Goal: Task Accomplishment & Management: Manage account settings

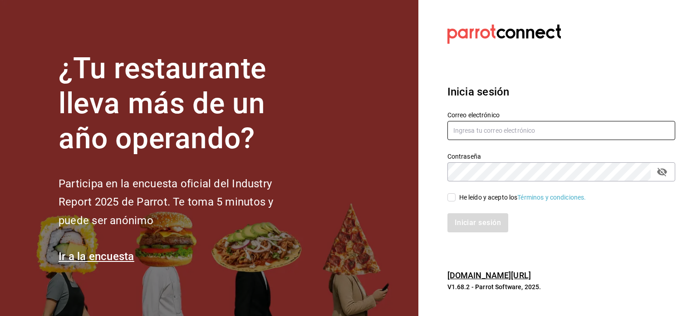
click at [452, 126] on input "text" at bounding box center [562, 130] width 228 height 19
type input "[EMAIL_ADDRESS][DOMAIN_NAME]"
click at [455, 193] on input "He leído y acepto los Términos y condiciones." at bounding box center [452, 197] width 8 height 8
checkbox input "true"
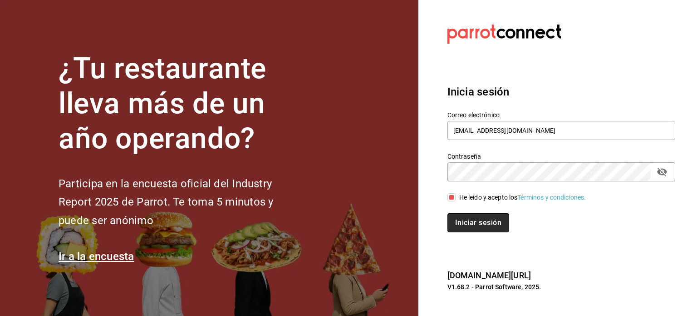
click at [463, 217] on button "Iniciar sesión" at bounding box center [479, 222] width 62 height 19
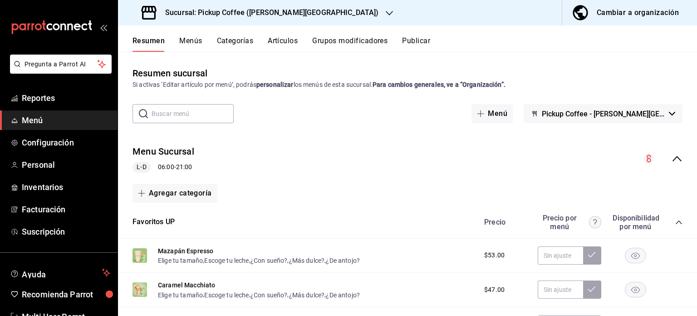
click at [247, 10] on h3 "Sucursal: Pickup Coffee ([PERSON_NAME][GEOGRAPHIC_DATA])" at bounding box center [268, 12] width 221 height 11
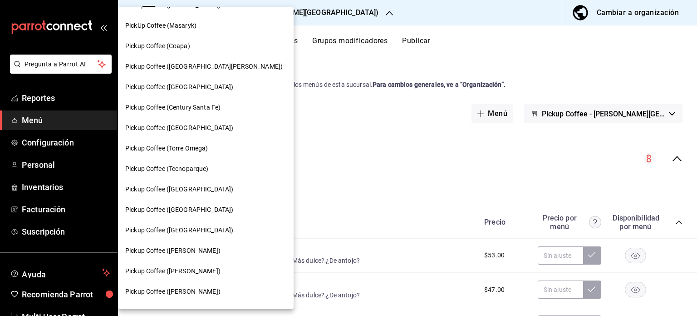
scroll to position [113, 0]
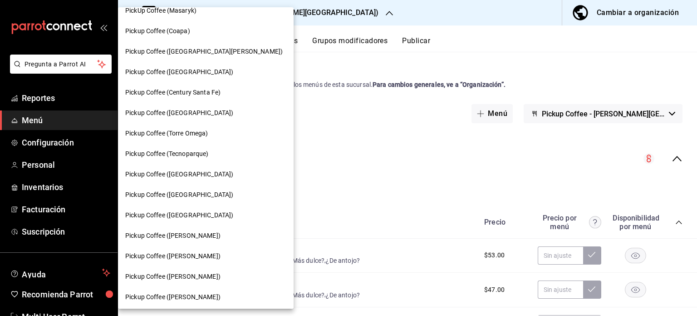
click at [165, 288] on div "Pickup Coffee ([PERSON_NAME])" at bounding box center [206, 296] width 176 height 20
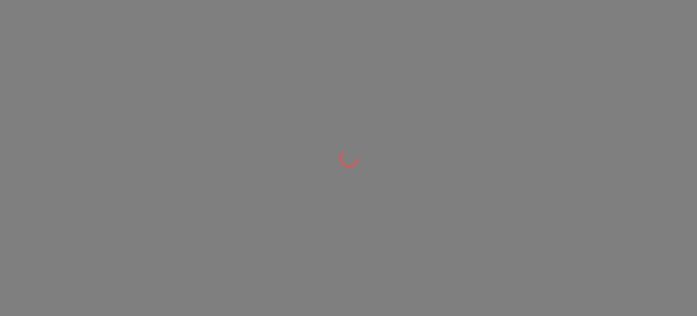
drag, startPoint x: 165, startPoint y: 288, endPoint x: 222, endPoint y: 227, distance: 83.8
click at [222, 227] on div at bounding box center [348, 158] width 697 height 316
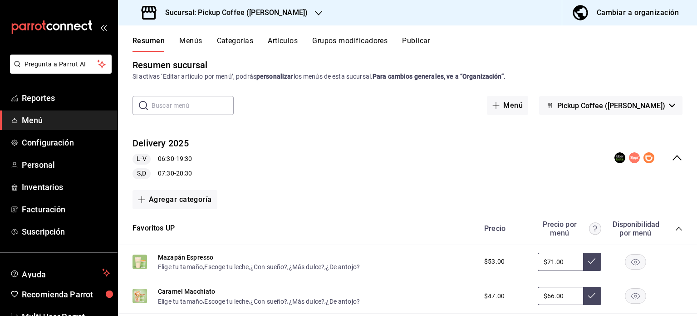
scroll to position [9, 0]
click at [164, 144] on button "Delivery 2025" at bounding box center [161, 142] width 56 height 13
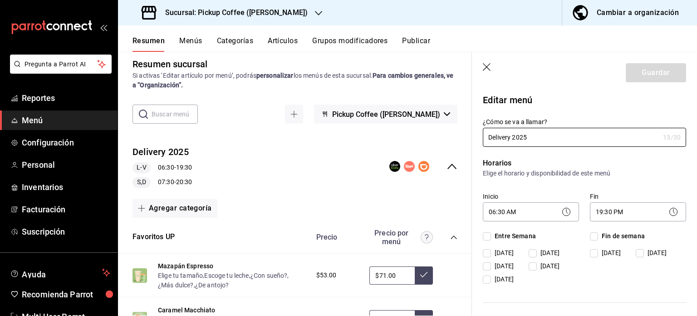
checkbox input "true"
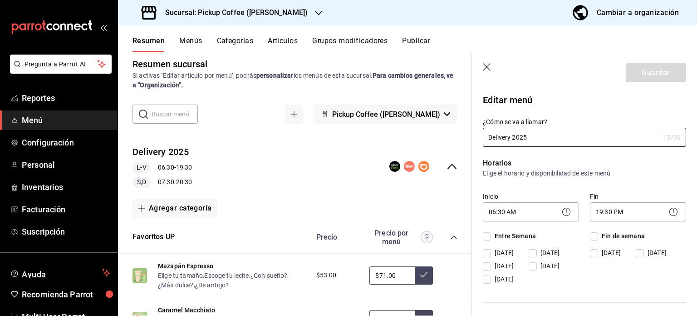
checkbox input "true"
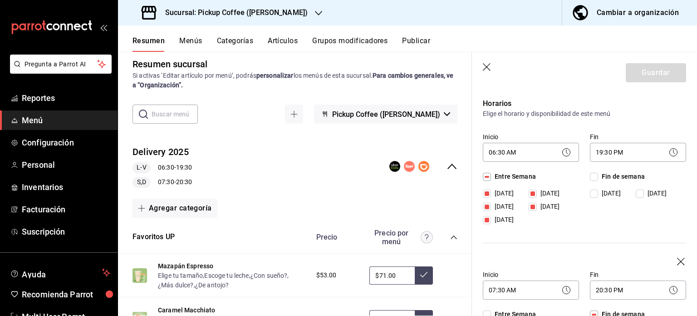
scroll to position [80, 0]
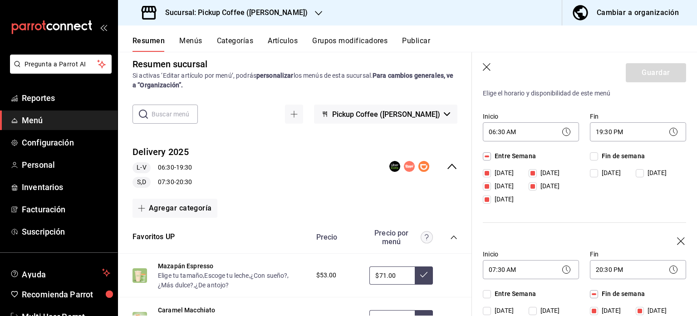
click at [592, 169] on input "[DATE]" at bounding box center [594, 173] width 8 height 8
checkbox input "true"
click at [640, 171] on input "[DATE]" at bounding box center [640, 173] width 8 height 8
checkbox input "true"
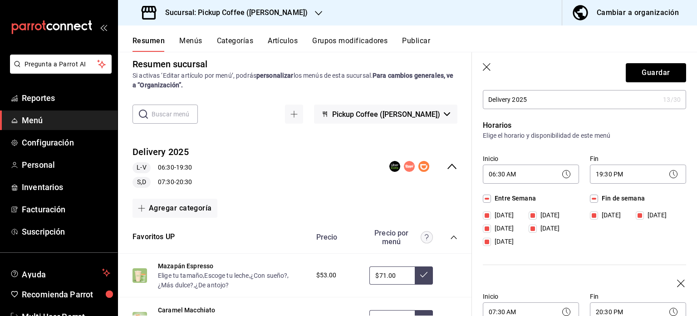
scroll to position [40, 0]
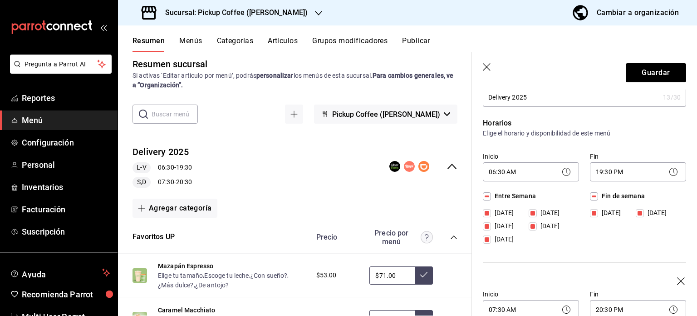
click at [590, 212] on input "[DATE]" at bounding box center [594, 213] width 8 height 8
checkbox input "false"
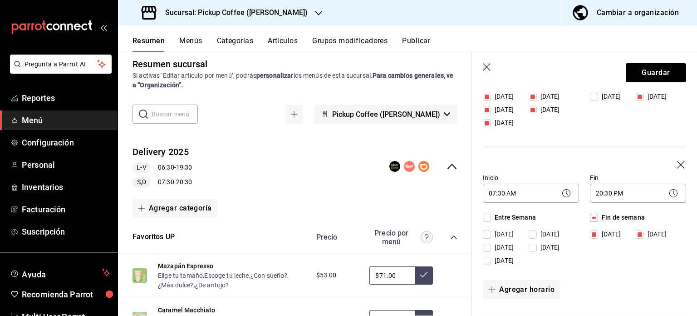
scroll to position [156, 0]
click at [639, 92] on label "[DATE]" at bounding box center [658, 97] width 44 height 10
click at [639, 93] on input "[DATE]" at bounding box center [640, 97] width 8 height 8
checkbox input "false"
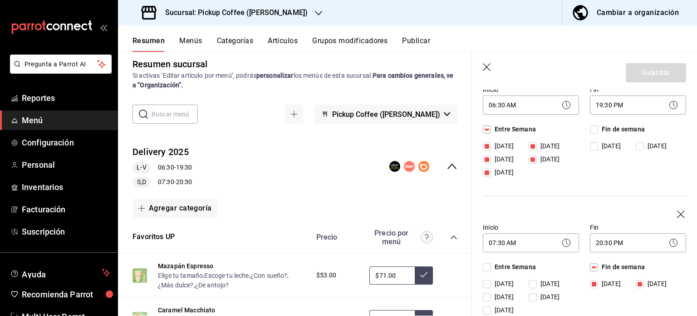
scroll to position [0, 0]
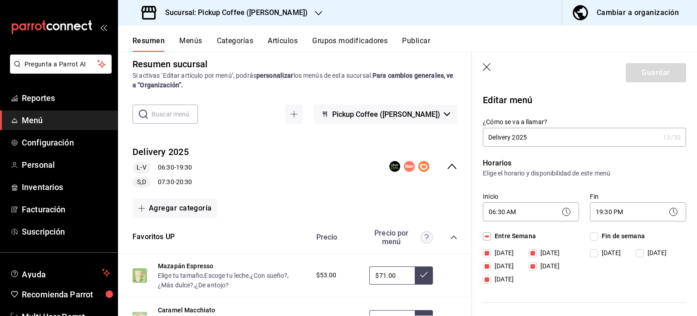
drag, startPoint x: 479, startPoint y: 69, endPoint x: 485, endPoint y: 67, distance: 5.9
click at [485, 67] on header "Guardar" at bounding box center [584, 70] width 225 height 37
click at [485, 67] on icon "button" at bounding box center [487, 67] width 9 height 9
checkbox input "false"
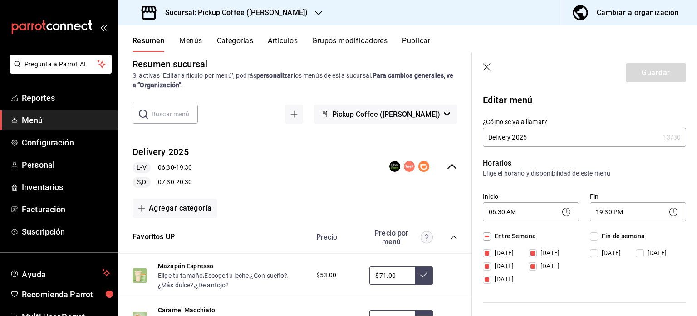
checkbox input "false"
type input "1755481448713"
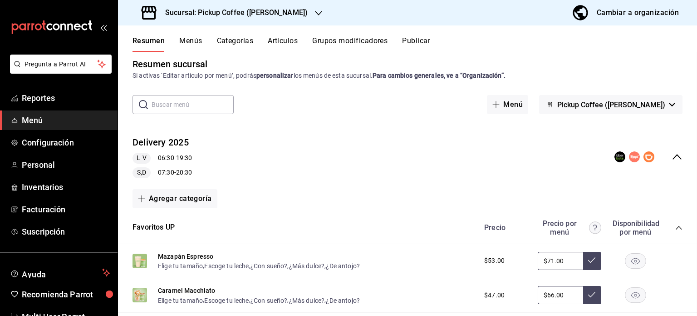
checkbox input "false"
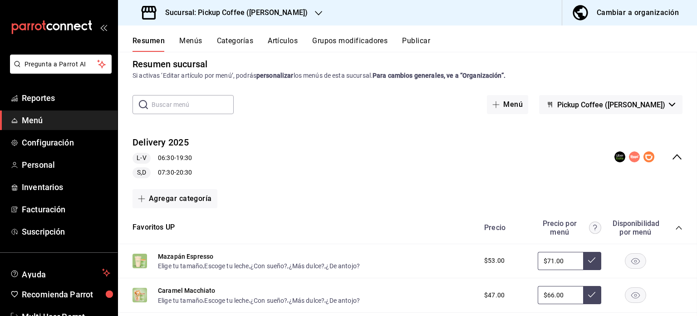
checkbox input "false"
click at [672, 147] on div "Delivery 2025 L-V 06:30 - 19:30 S,D 07:30 - 20:30" at bounding box center [407, 156] width 579 height 57
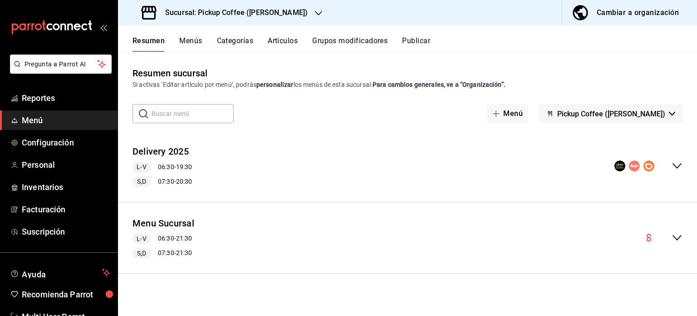
click at [189, 167] on div "L-V 06:30 - 19:30" at bounding box center [162, 167] width 59 height 11
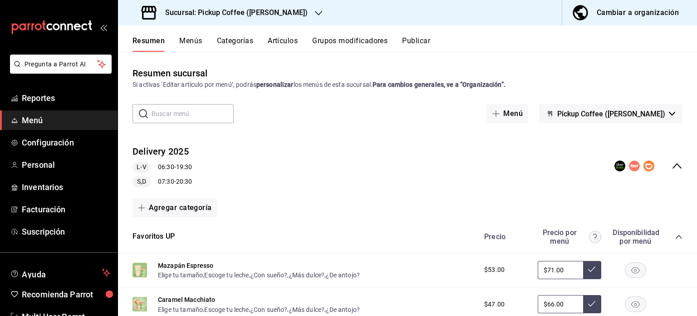
click at [185, 179] on div "S,D 07:30 - 20:30" at bounding box center [162, 181] width 59 height 11
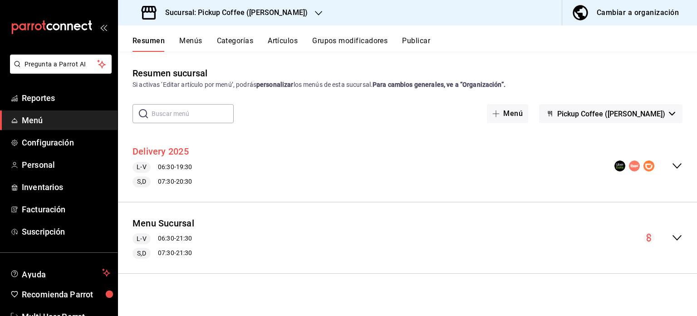
click at [168, 153] on button "Delivery 2025" at bounding box center [161, 151] width 56 height 13
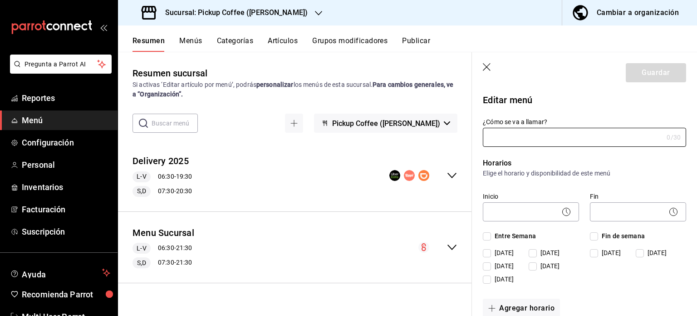
type input "Delivery 2025"
checkbox input "true"
type input "2025DELIVERY"
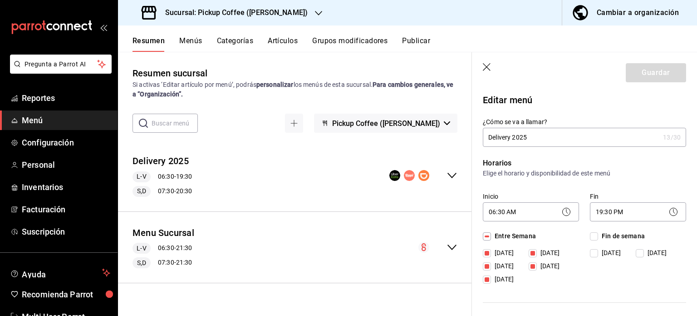
click at [531, 265] on input "[DATE]" at bounding box center [533, 266] width 8 height 8
checkbox input "false"
click at [531, 265] on input "[DATE]" at bounding box center [533, 266] width 8 height 8
checkbox input "true"
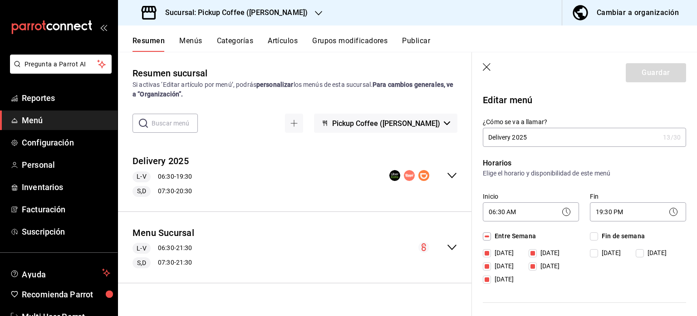
checkbox input "true"
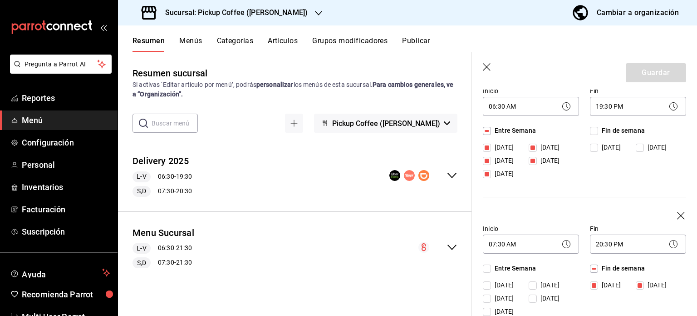
scroll to position [123, 0]
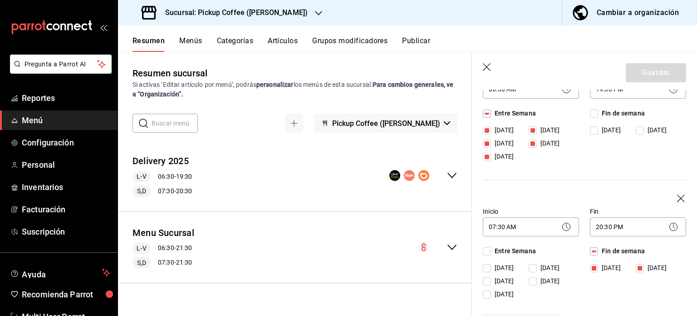
click at [644, 135] on span "[DATE]" at bounding box center [655, 130] width 23 height 10
click at [641, 264] on input "[DATE]" at bounding box center [640, 268] width 8 height 8
checkbox input "false"
click at [647, 88] on header "Guardar" at bounding box center [584, 70] width 225 height 37
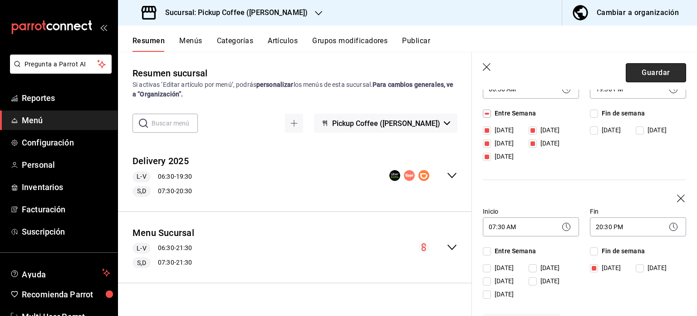
click at [644, 72] on button "Guardar" at bounding box center [656, 72] width 60 height 19
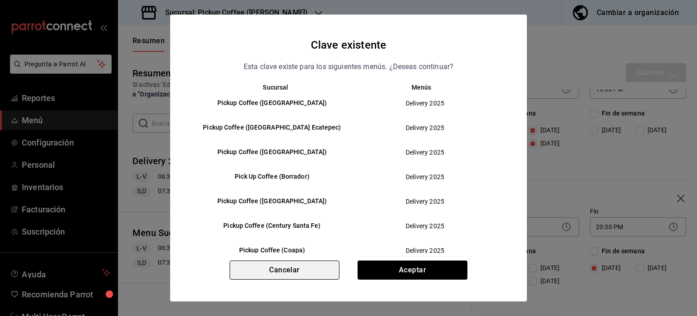
click at [289, 270] on button "Cancelar" at bounding box center [285, 269] width 110 height 19
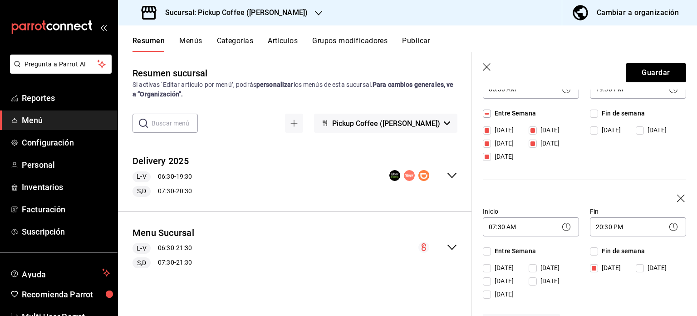
click at [636, 269] on input "[DATE]" at bounding box center [640, 268] width 8 height 8
checkbox input "true"
click at [636, 135] on label "[DATE]" at bounding box center [658, 130] width 44 height 10
click at [636, 264] on input "[DATE]" at bounding box center [640, 268] width 8 height 8
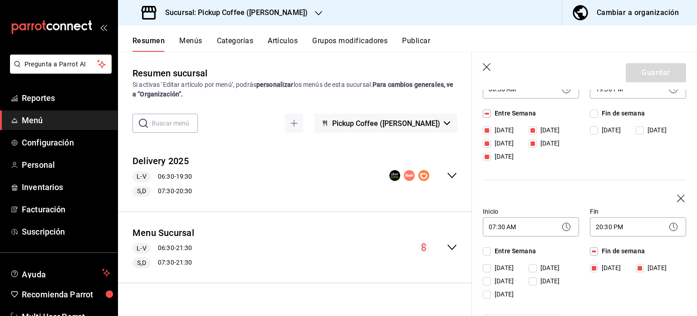
checkbox input "false"
click at [656, 72] on button "Guardar" at bounding box center [656, 72] width 60 height 19
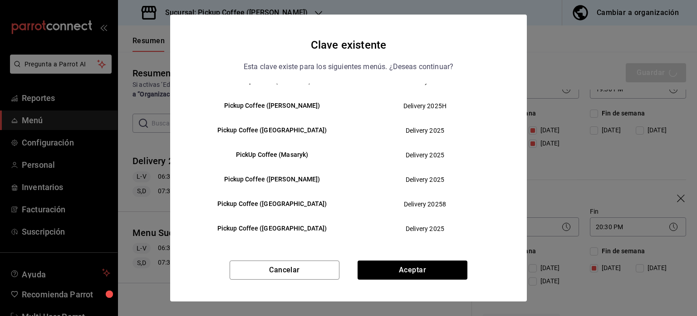
scroll to position [328, 0]
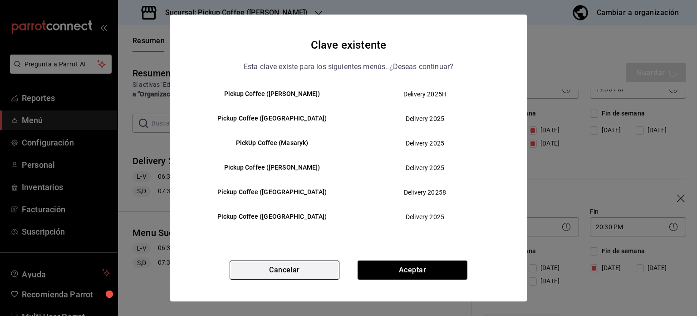
click at [310, 271] on button "Cancelar" at bounding box center [285, 269] width 110 height 19
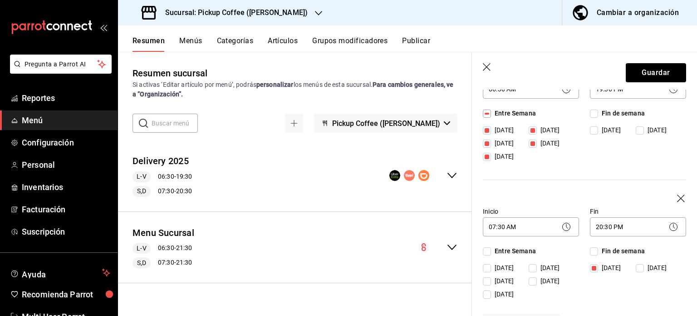
click at [644, 135] on span "[DATE]" at bounding box center [655, 130] width 23 height 10
click at [641, 265] on input "[DATE]" at bounding box center [640, 268] width 8 height 8
checkbox input "true"
click at [481, 60] on header "Guardar" at bounding box center [584, 70] width 225 height 37
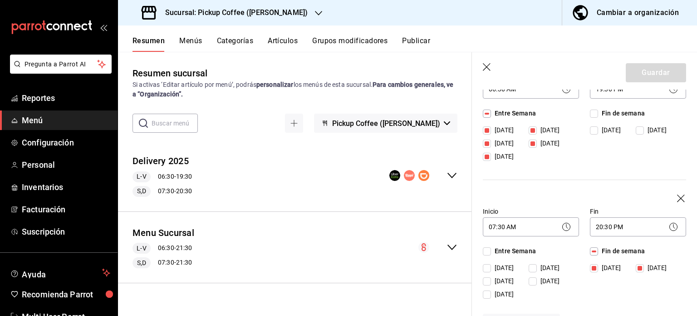
click at [483, 65] on icon "button" at bounding box center [487, 67] width 9 height 9
checkbox input "false"
type input "1755481488982"
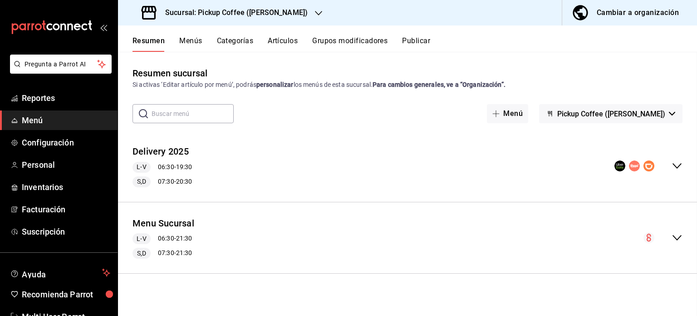
checkbox input "false"
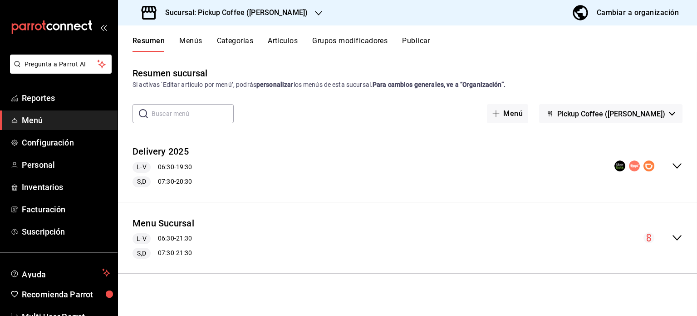
checkbox input "false"
click at [420, 42] on button "Publicar" at bounding box center [416, 43] width 28 height 15
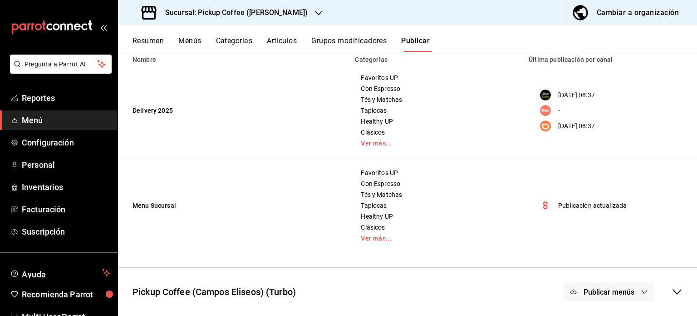
scroll to position [24, 0]
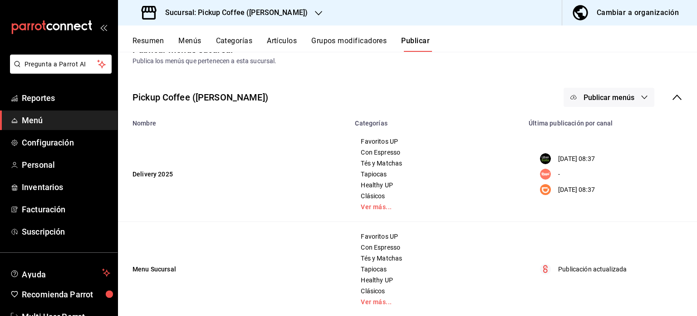
click at [567, 158] on p "[DATE] 08:37" at bounding box center [576, 159] width 37 height 10
click at [90, 134] on link "Configuración" at bounding box center [59, 143] width 118 height 20
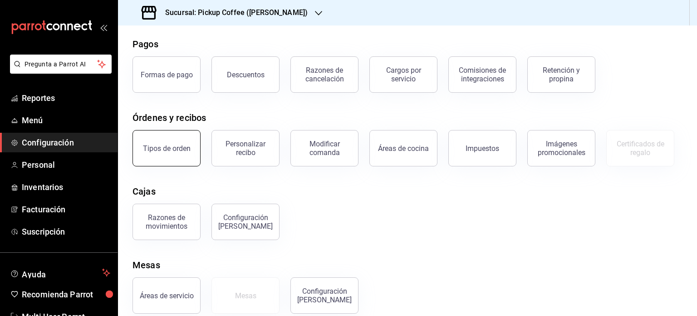
scroll to position [50, 0]
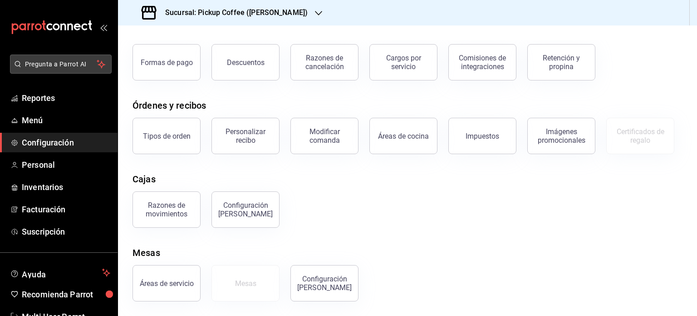
click at [79, 67] on span "Pregunta a Parrot AI" at bounding box center [61, 64] width 72 height 10
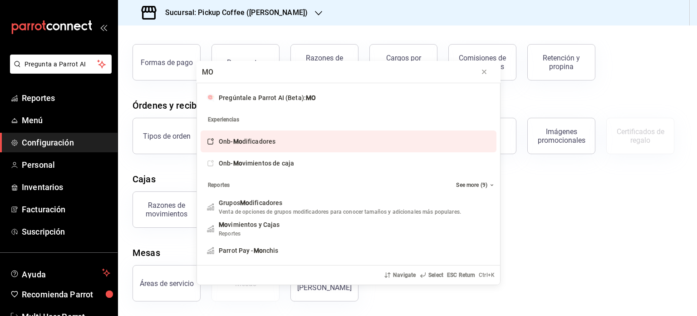
type input "M"
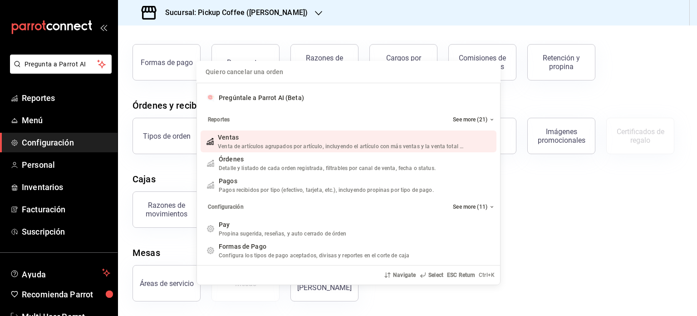
type input "m"
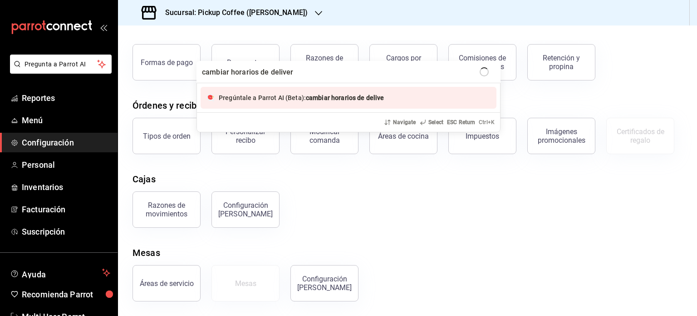
type input "cambiar horarios de delivery"
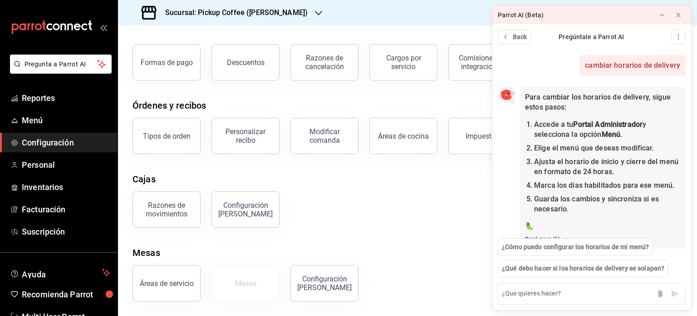
scroll to position [18, 0]
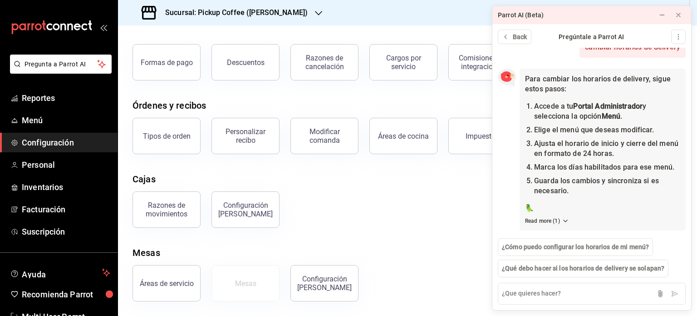
click at [74, 138] on span "Configuración" at bounding box center [66, 142] width 89 height 12
click at [24, 119] on span "Menú" at bounding box center [66, 120] width 89 height 12
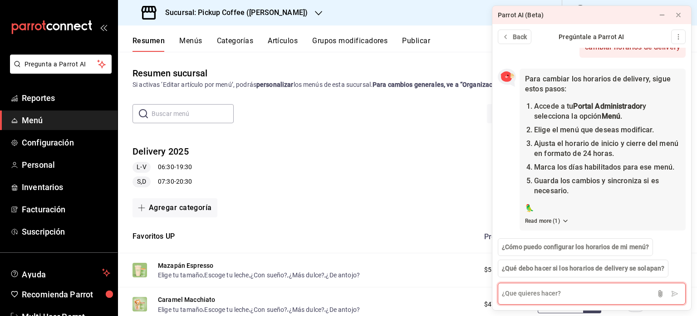
click at [550, 286] on textarea at bounding box center [592, 293] width 188 height 22
type textarea "solo quiero cambiar el horario de una sucursal"
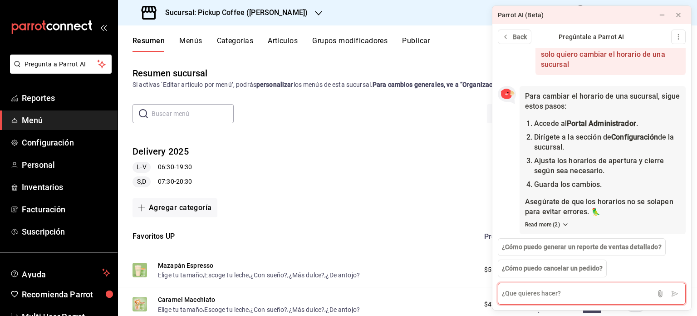
scroll to position [219, 0]
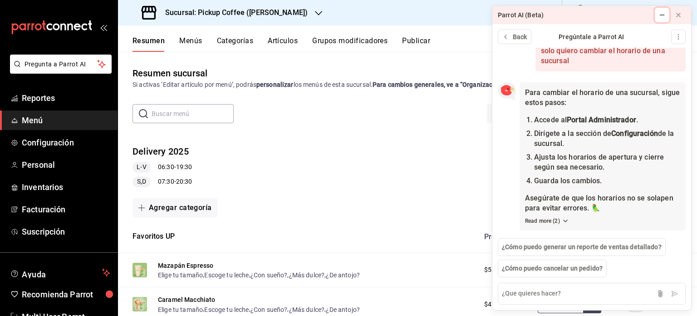
click at [660, 17] on icon at bounding box center [662, 14] width 7 height 7
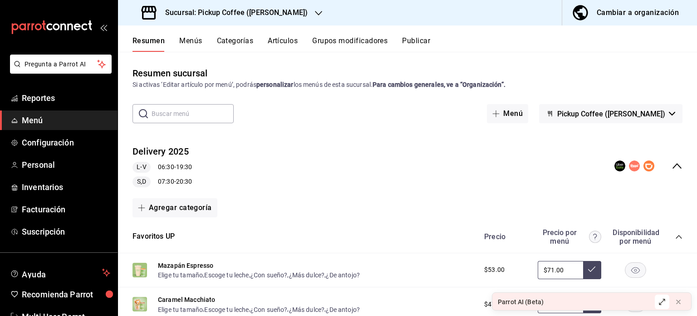
click at [611, 116] on span "Pickup Coffee ([PERSON_NAME])" at bounding box center [612, 113] width 108 height 9
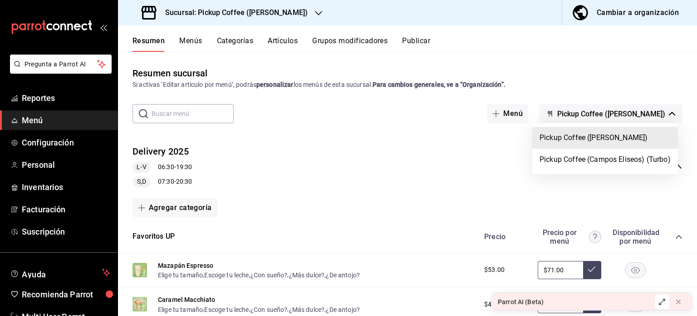
click at [611, 116] on div at bounding box center [348, 158] width 697 height 316
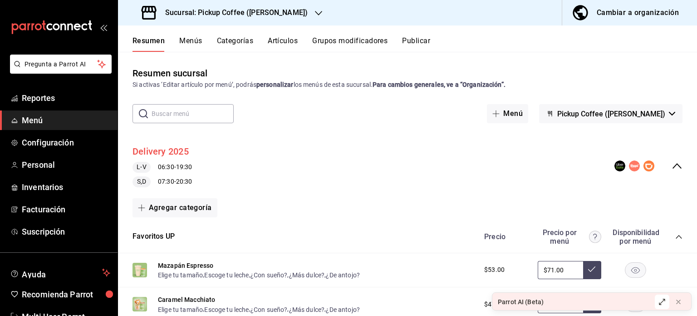
click at [163, 157] on button "Delivery 2025" at bounding box center [161, 151] width 56 height 13
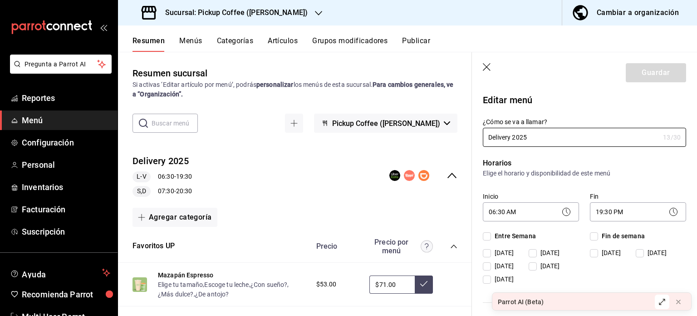
checkbox input "true"
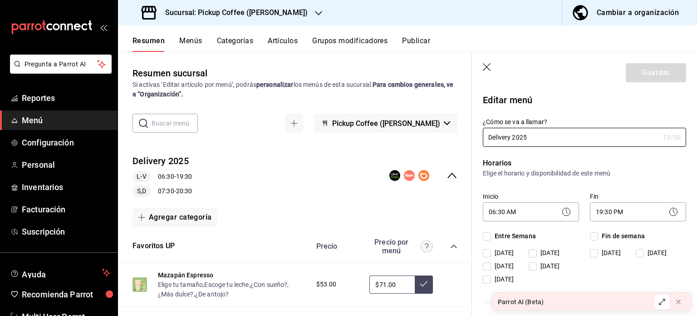
checkbox input "true"
click at [484, 65] on icon "button" at bounding box center [487, 67] width 9 height 9
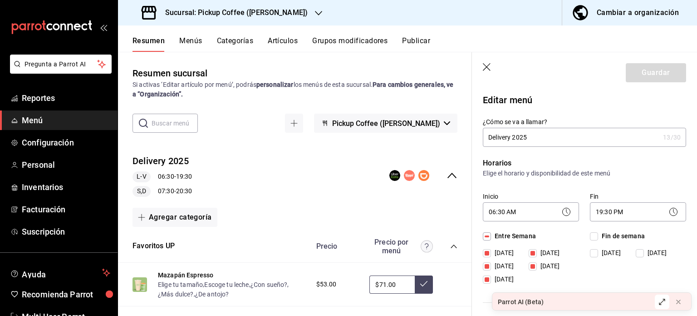
checkbox input "false"
type input "1755481806671"
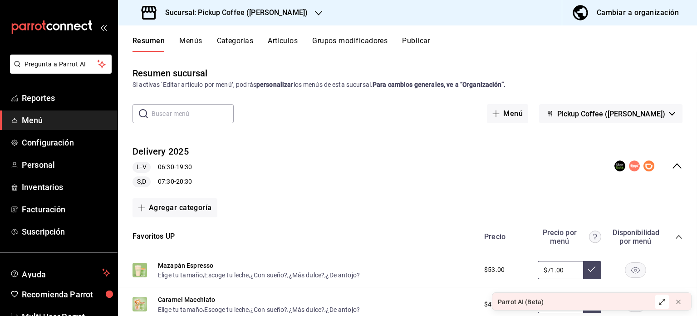
checkbox input "false"
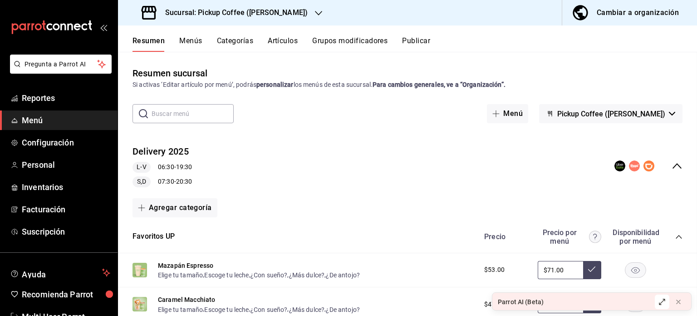
checkbox input "false"
click at [491, 67] on div "Resumen sucursal Si activas ‘Editar artículo por menú’, podrás personalizar los…" at bounding box center [407, 77] width 579 height 23
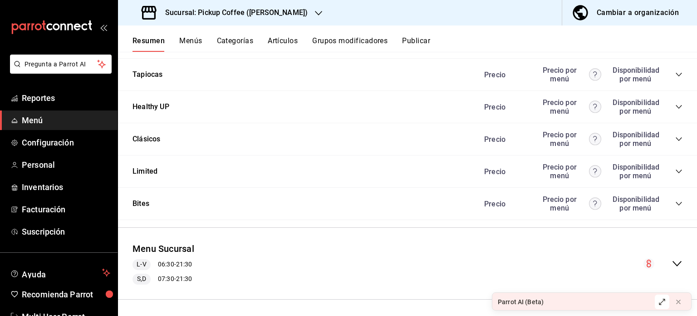
scroll to position [790, 0]
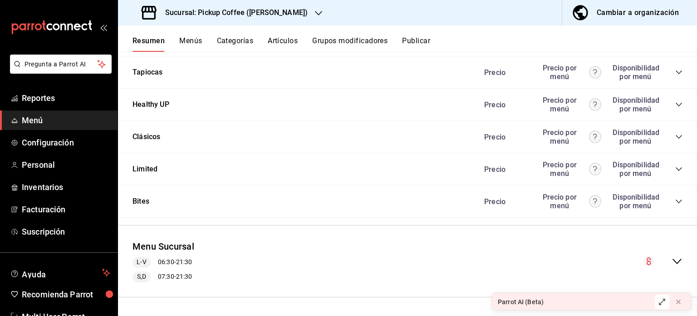
click at [672, 259] on icon "collapse-menu-row" at bounding box center [677, 261] width 11 height 11
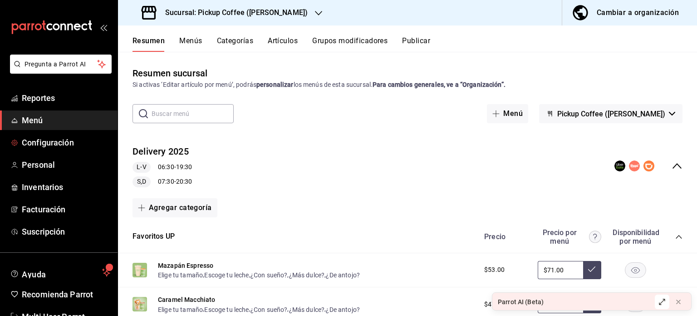
scroll to position [27, 0]
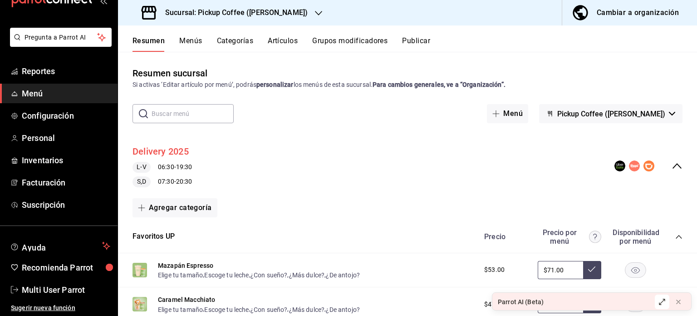
click at [165, 152] on button "Delivery 2025" at bounding box center [161, 151] width 56 height 13
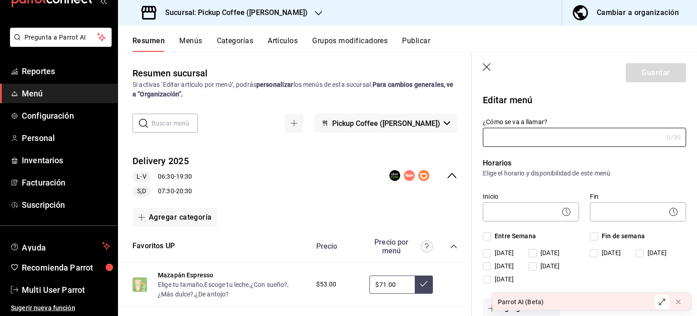
type input "Delivery 2025"
checkbox input "true"
type input "2025DELIVERY"
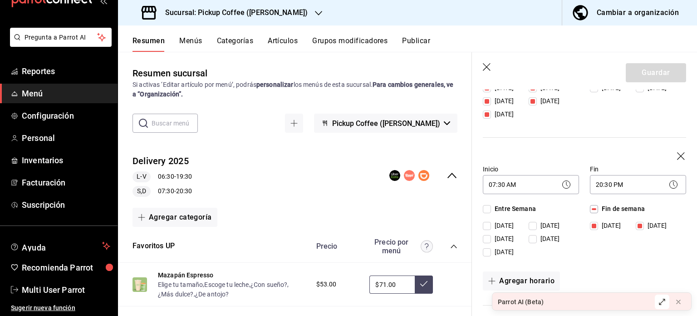
scroll to position [166, 0]
click at [636, 225] on input "[DATE]" at bounding box center [640, 224] width 8 height 8
checkbox input "false"
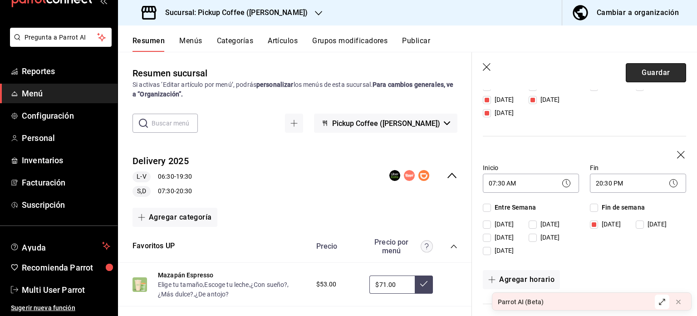
click at [645, 79] on button "Guardar" at bounding box center [656, 72] width 60 height 19
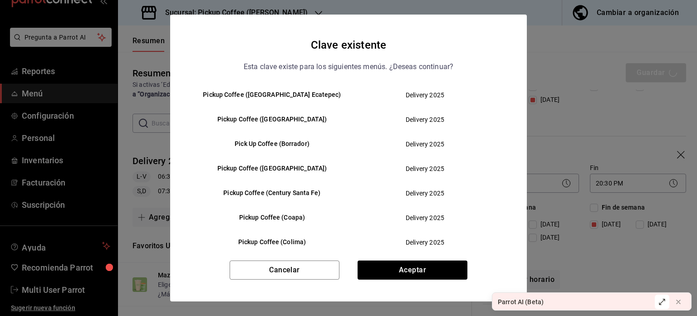
scroll to position [35, 0]
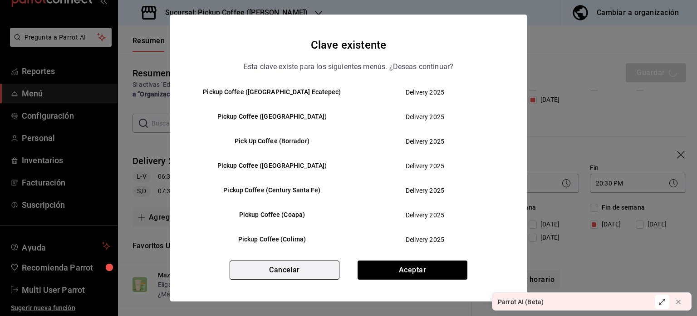
click at [285, 277] on button "Cancelar" at bounding box center [285, 269] width 110 height 19
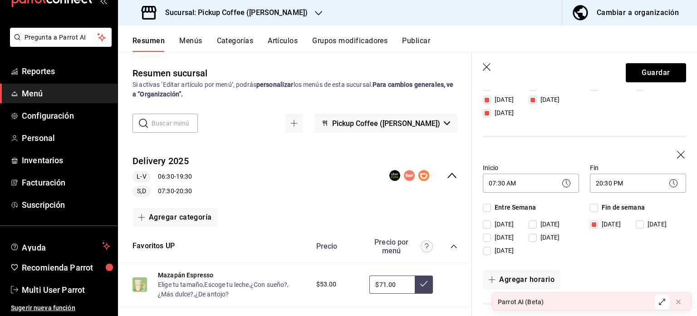
click at [644, 91] on span "[DATE]" at bounding box center [655, 87] width 23 height 10
click at [642, 225] on input "[DATE]" at bounding box center [640, 224] width 8 height 8
checkbox input "true"
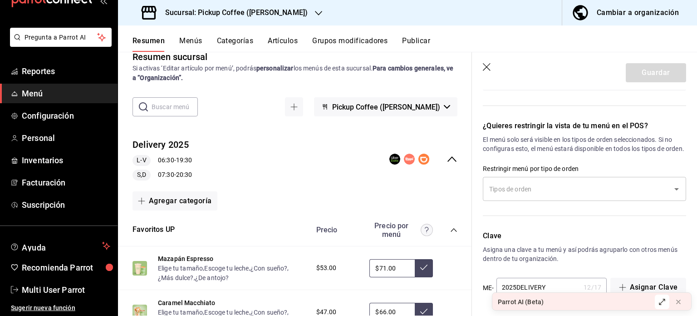
scroll to position [16, 0]
click at [202, 40] on div "Resumen Menús Categorías Artículos Grupos modificadores Publicar" at bounding box center [415, 43] width 565 height 15
click at [186, 37] on button "Menús" at bounding box center [190, 43] width 23 height 15
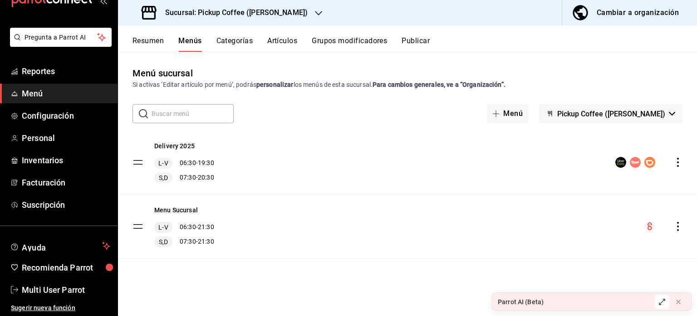
click at [282, 39] on button "Artículos" at bounding box center [282, 43] width 30 height 15
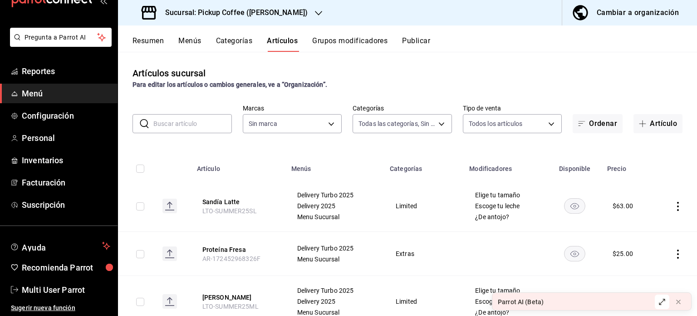
type input "8881b60e-dc56-42d0-9396-9b2ae70e1247,0f823006-7c60-42b9-bbe2-fd8d43fa03b0,d234a…"
type input "04b4166b-16b6-424d-84f6-ede54a85d1c2,aac83f99-7a33-42e4-959c-13602f1cde16"
click at [193, 40] on button "Menús" at bounding box center [189, 43] width 23 height 15
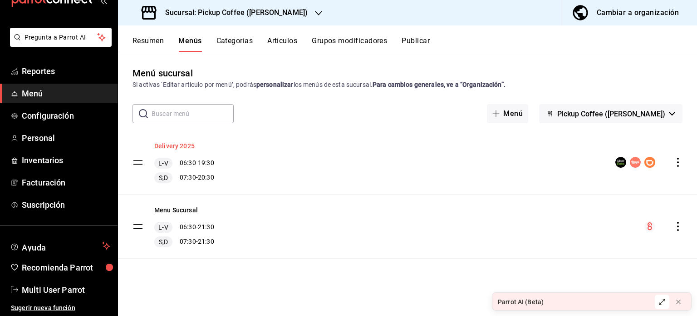
click at [169, 147] on button "Delivery 2025" at bounding box center [174, 145] width 40 height 9
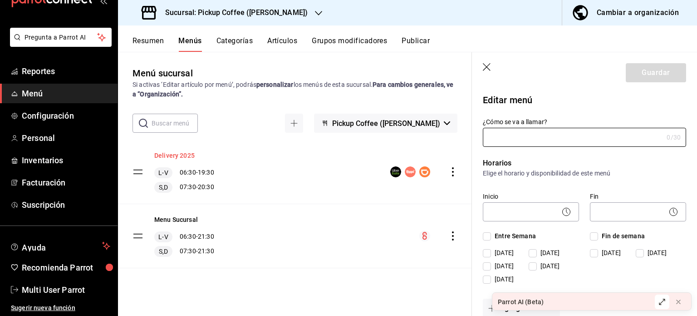
type input "Delivery 2025"
checkbox input "true"
type input "2025DELIVERY"
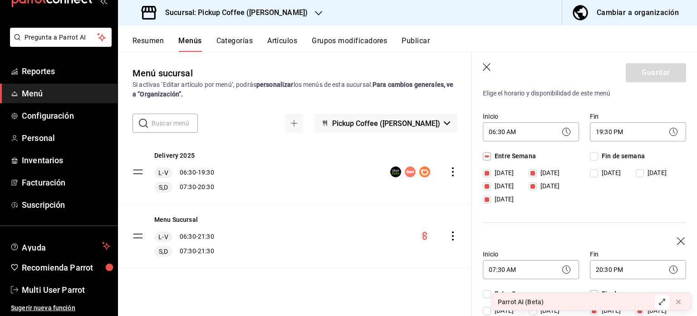
scroll to position [104, 0]
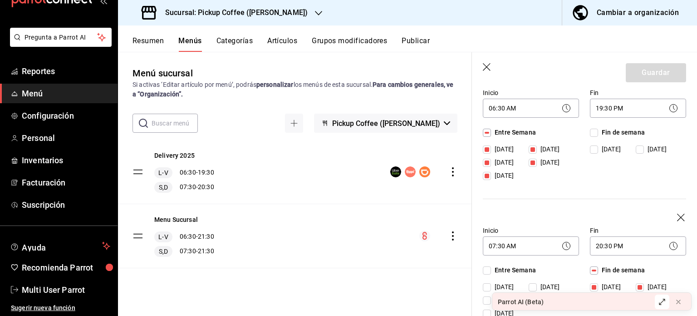
click at [485, 70] on icon "button" at bounding box center [487, 67] width 9 height 9
checkbox input "false"
type input "1755482069935"
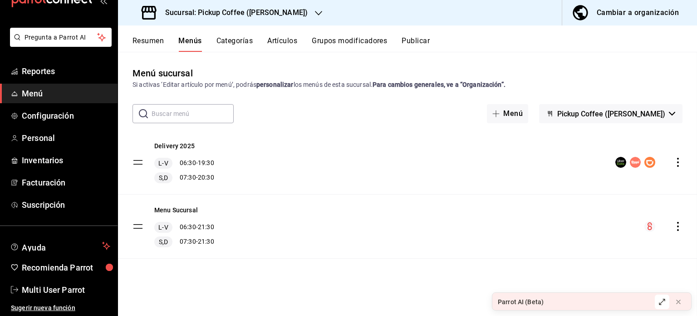
checkbox input "false"
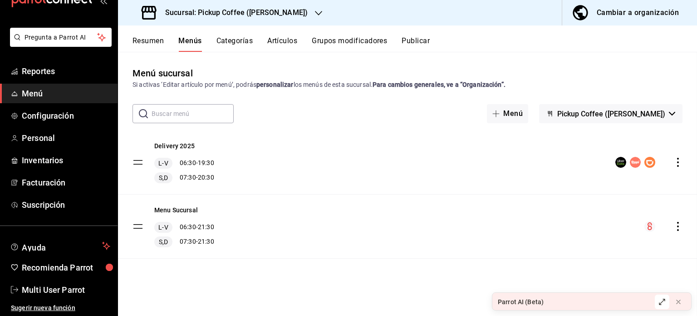
checkbox input "false"
click at [678, 158] on icon "actions" at bounding box center [678, 162] width 2 height 9
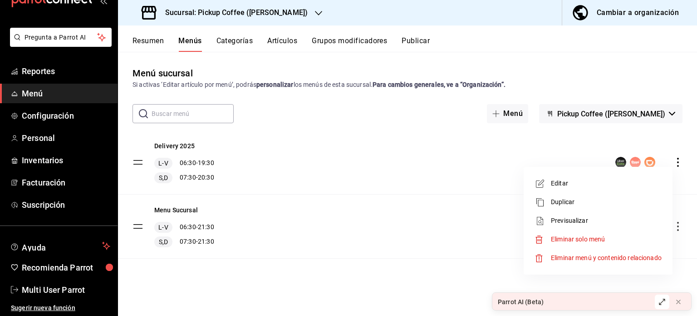
click at [578, 219] on span "Previsualizar" at bounding box center [606, 221] width 111 height 10
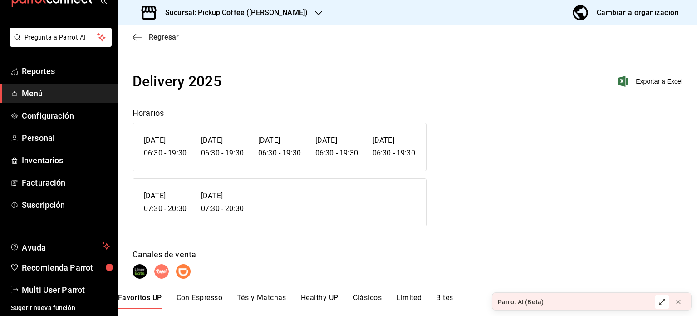
click at [138, 36] on icon "button" at bounding box center [137, 37] width 9 height 8
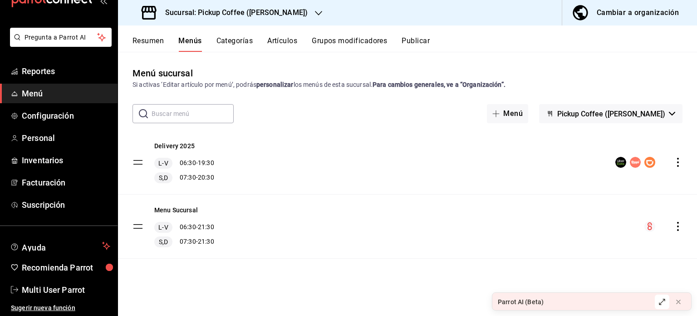
click at [677, 165] on icon "actions" at bounding box center [678, 162] width 9 height 9
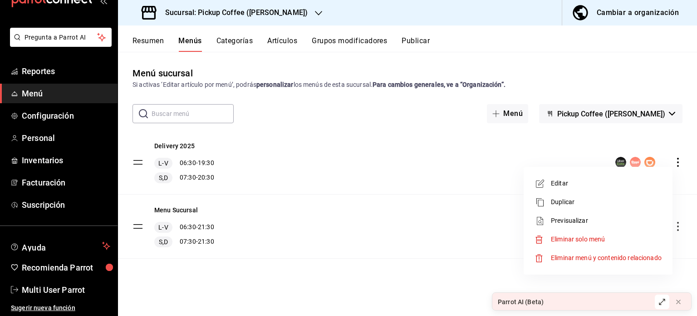
click at [576, 185] on span "Editar" at bounding box center [606, 183] width 111 height 10
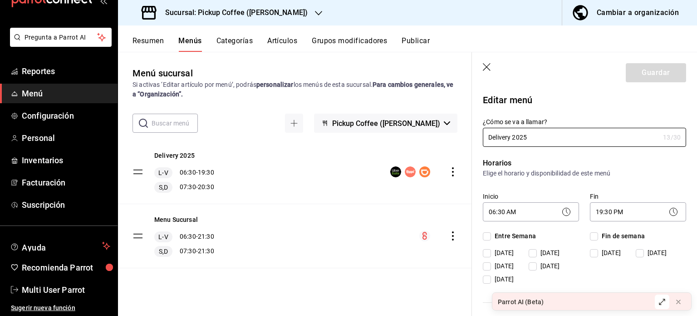
checkbox input "true"
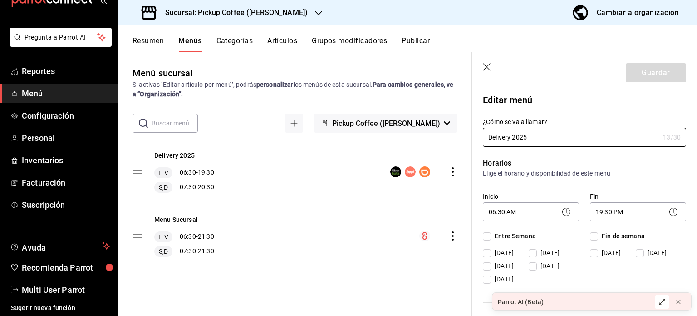
checkbox input "true"
click at [603, 147] on div "Horarios Elige el horario y disponibilidad de este menú Inicio 06:30 AM 06:30 F…" at bounding box center [579, 308] width 214 height 323
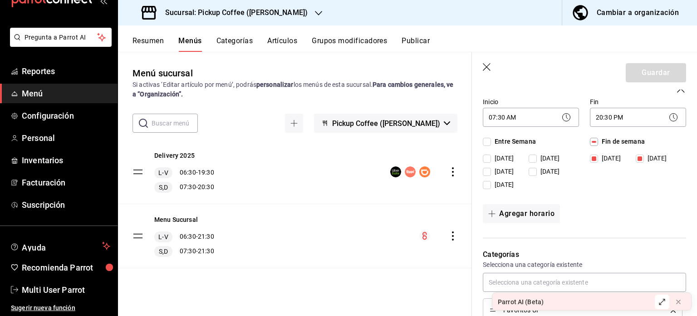
scroll to position [219, 0]
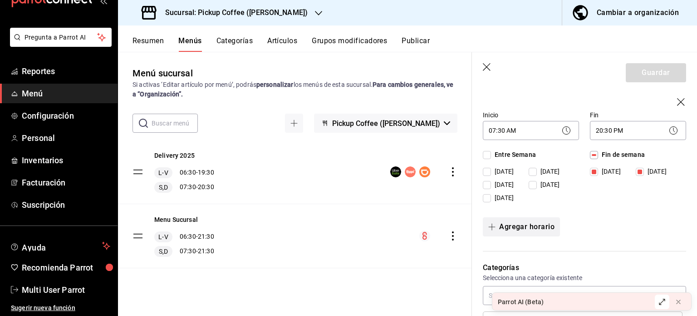
click at [510, 226] on button "Agregar horario" at bounding box center [521, 226] width 77 height 19
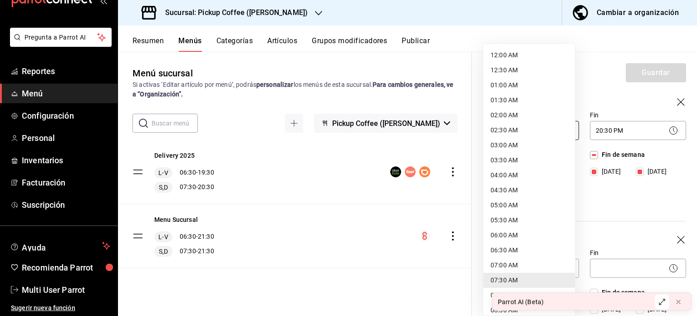
click at [529, 125] on body "Pregunta a Parrot AI Reportes Menú Configuración Personal Inventarios Facturaci…" at bounding box center [348, 158] width 697 height 316
click at [598, 180] on div at bounding box center [348, 158] width 697 height 316
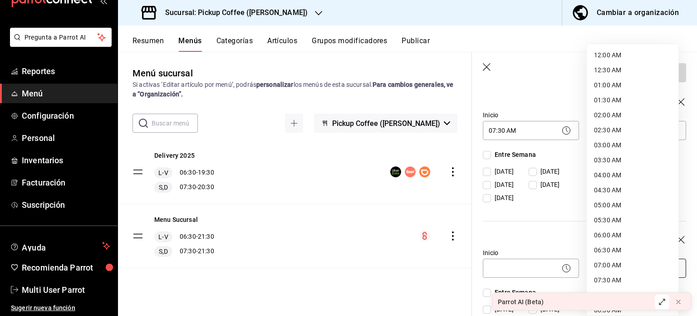
click at [610, 261] on body "Pregunta a Parrot AI Reportes Menú Configuración Personal Inventarios Facturaci…" at bounding box center [348, 158] width 697 height 316
click at [523, 261] on div at bounding box center [348, 158] width 697 height 316
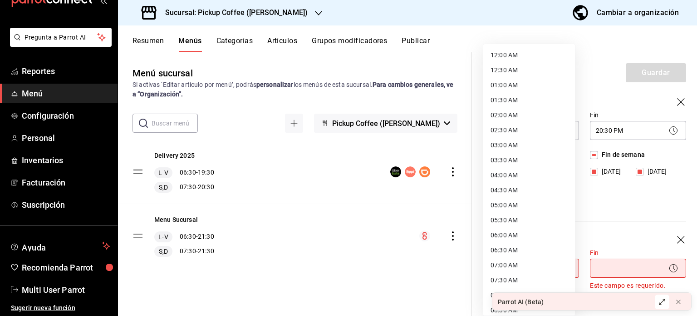
click at [523, 261] on body "Pregunta a Parrot AI Reportes Menú Configuración Personal Inventarios Facturaci…" at bounding box center [348, 158] width 697 height 316
click at [502, 282] on li "07:30 AM" at bounding box center [530, 279] width 92 height 15
type input "07:30"
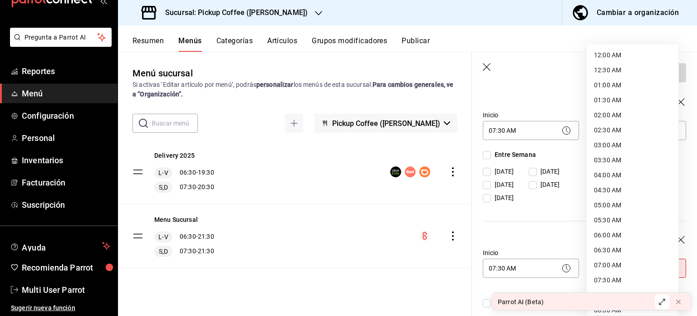
click at [613, 262] on body "Pregunta a Parrot AI Reportes Menú Configuración Personal Inventarios Facturaci…" at bounding box center [348, 158] width 697 height 316
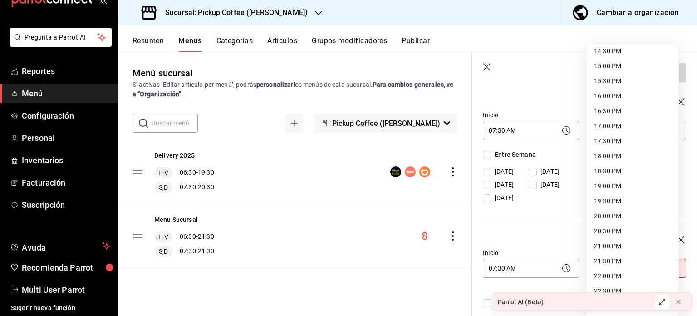
scroll to position [470, 0]
click at [614, 199] on li "20:30 PM" at bounding box center [633, 199] width 92 height 15
type input "20:30"
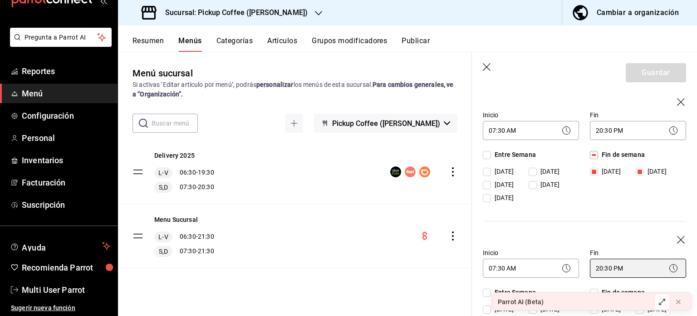
scroll to position [272, 0]
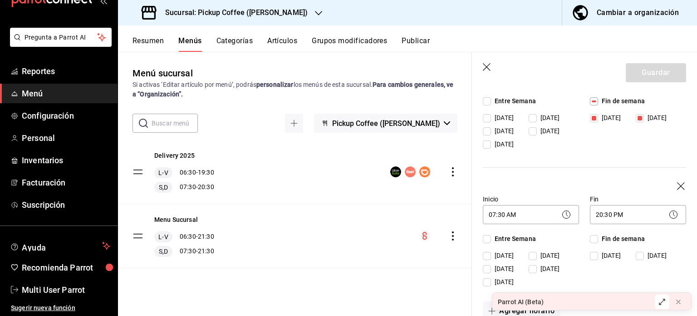
click at [590, 241] on input "Fin de semana" at bounding box center [594, 239] width 8 height 8
checkbox input "true"
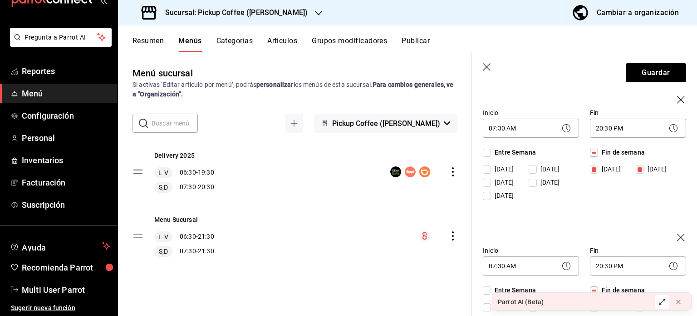
scroll to position [222, 0]
click at [677, 95] on icon "button" at bounding box center [681, 99] width 9 height 9
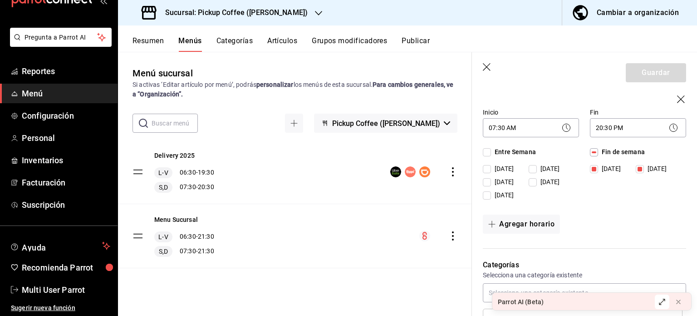
click at [616, 198] on div "Fin de semana [DATE][PERSON_NAME][DATE]" at bounding box center [638, 175] width 96 height 56
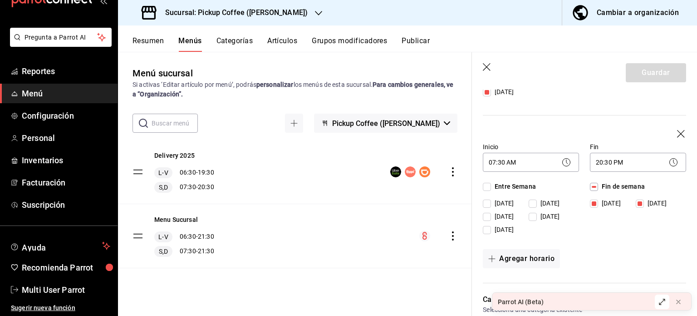
scroll to position [187, 0]
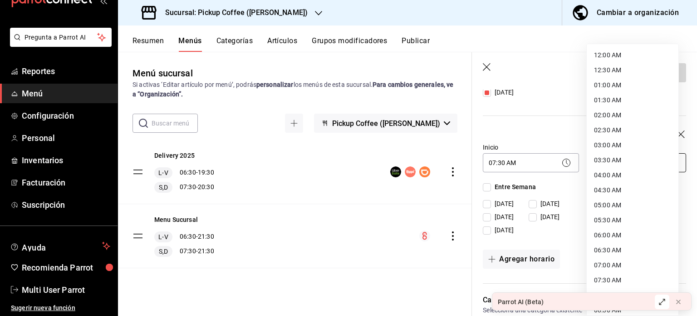
click at [623, 162] on body "Pregunta a Parrot AI Reportes Menú Configuración Personal Inventarios Facturaci…" at bounding box center [348, 158] width 697 height 316
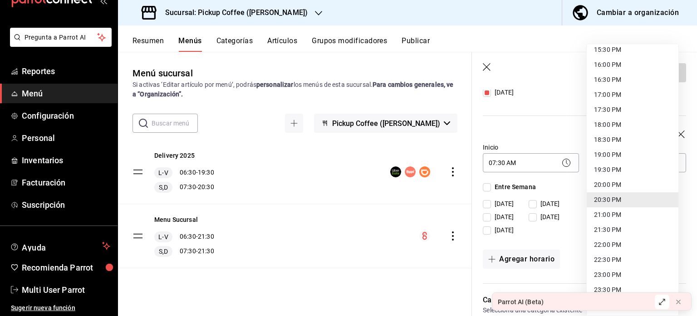
click at [603, 217] on li "21:00 PM" at bounding box center [633, 214] width 92 height 15
type input "21:00"
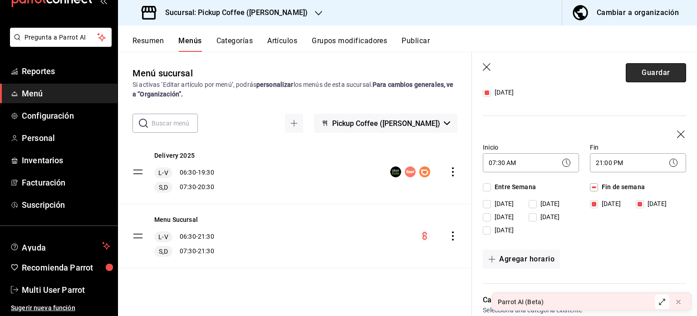
click at [644, 76] on button "Guardar" at bounding box center [656, 72] width 60 height 19
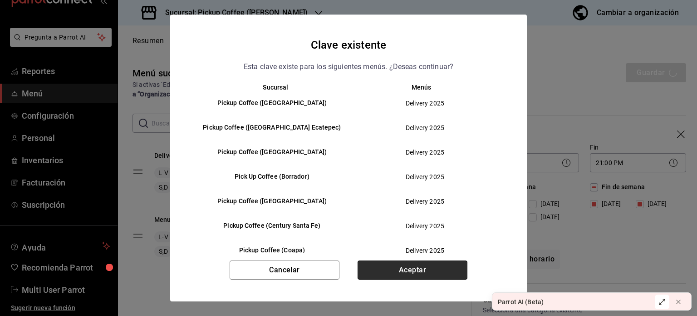
click at [408, 267] on button "Aceptar" at bounding box center [413, 269] width 110 height 19
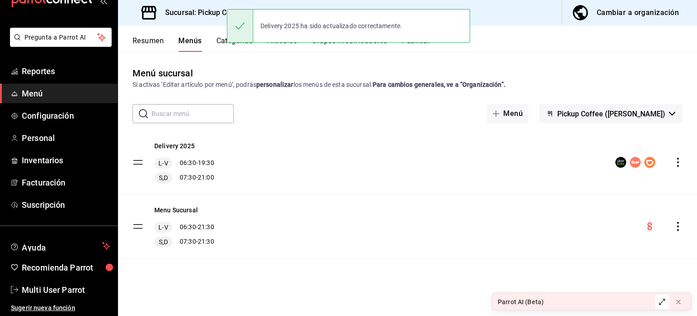
click at [661, 159] on div "menu-maker-table" at bounding box center [649, 162] width 67 height 11
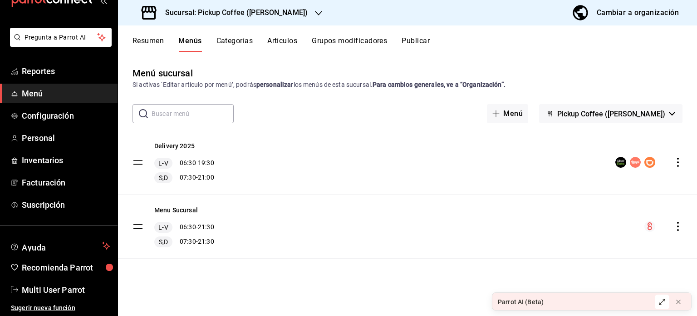
click at [678, 164] on icon "actions" at bounding box center [678, 162] width 9 height 9
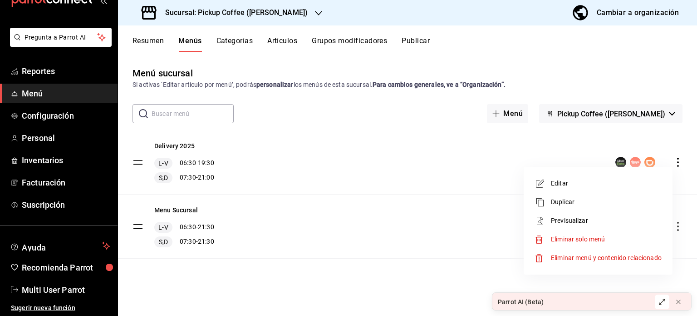
click at [602, 178] on li "Editar" at bounding box center [599, 183] width 142 height 19
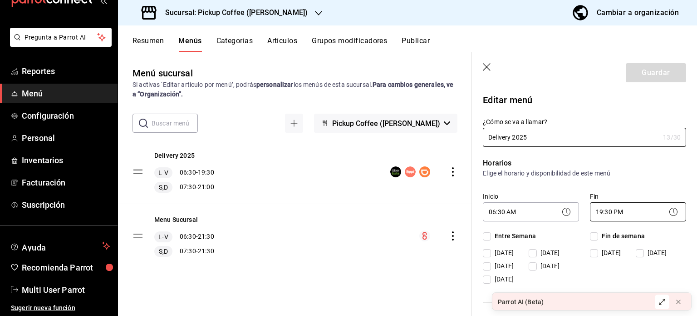
checkbox input "true"
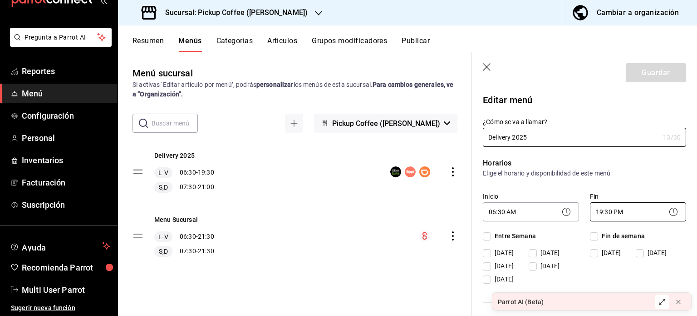
checkbox input "true"
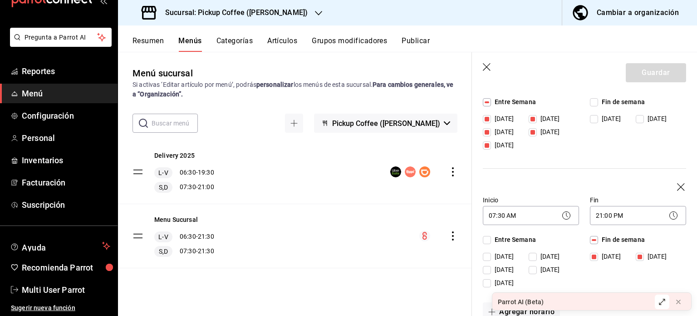
scroll to position [139, 0]
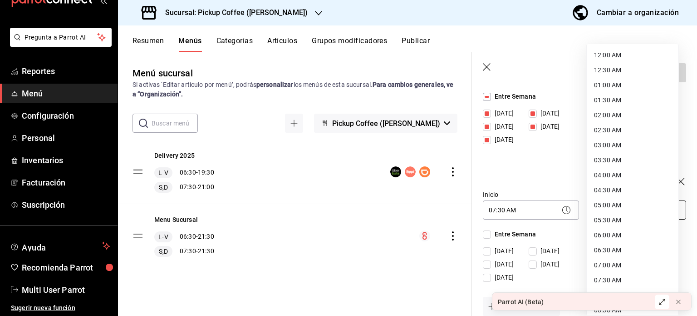
click at [616, 203] on body "Pregunta a Parrot AI Reportes Menú Configuración Personal Inventarios Facturaci…" at bounding box center [348, 158] width 697 height 316
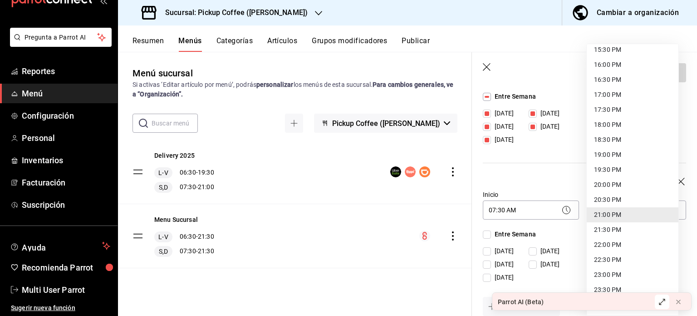
click at [604, 194] on li "20:30 PM" at bounding box center [633, 199] width 92 height 15
type input "20:30"
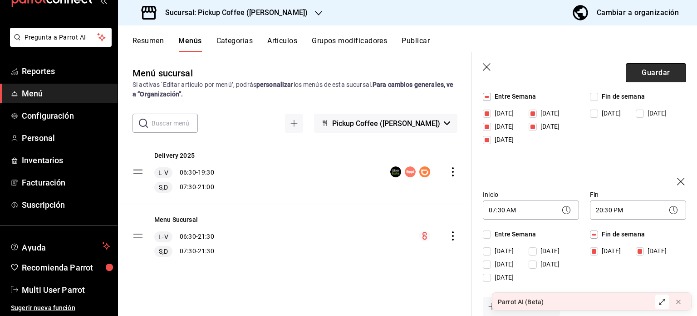
click at [645, 64] on button "Guardar" at bounding box center [656, 72] width 60 height 19
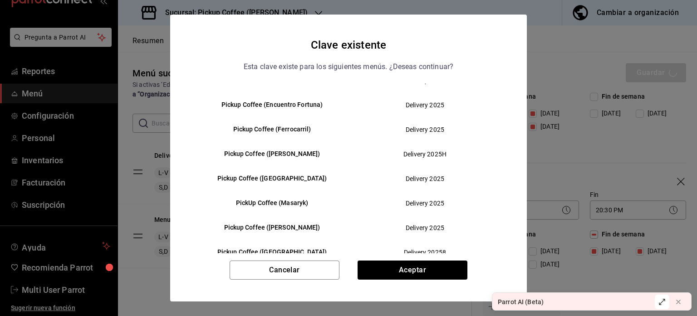
scroll to position [328, 0]
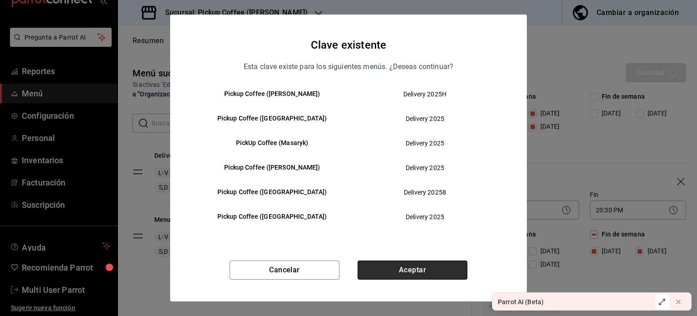
click at [405, 267] on button "Aceptar" at bounding box center [413, 269] width 110 height 19
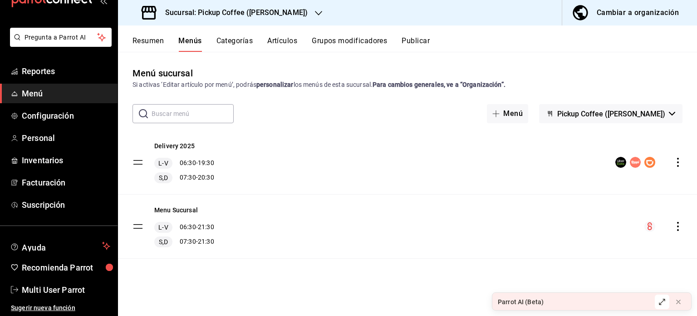
click at [421, 35] on div "Resumen Menús Categorías Artículos Grupos modificadores Publicar" at bounding box center [407, 38] width 579 height 26
drag, startPoint x: 421, startPoint y: 35, endPoint x: 417, endPoint y: 44, distance: 9.8
click at [417, 44] on div "Resumen Menús Categorías Artículos Grupos modificadores Publicar" at bounding box center [407, 38] width 579 height 26
click at [417, 44] on button "Publicar" at bounding box center [416, 43] width 28 height 15
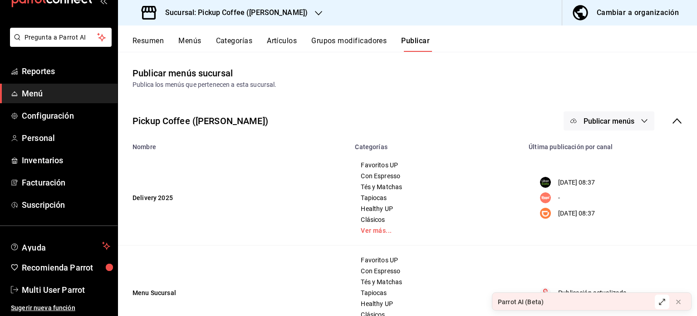
scroll to position [36, 0]
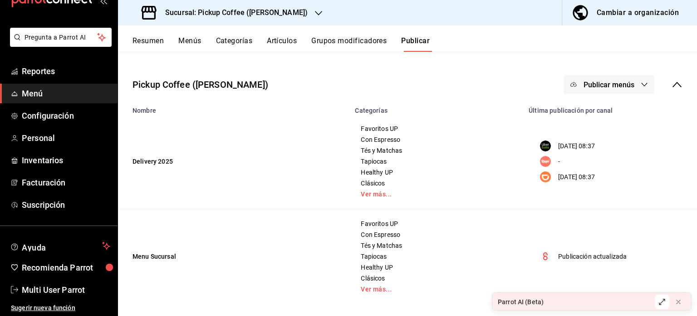
click at [584, 82] on span "Publicar menús" at bounding box center [609, 84] width 51 height 9
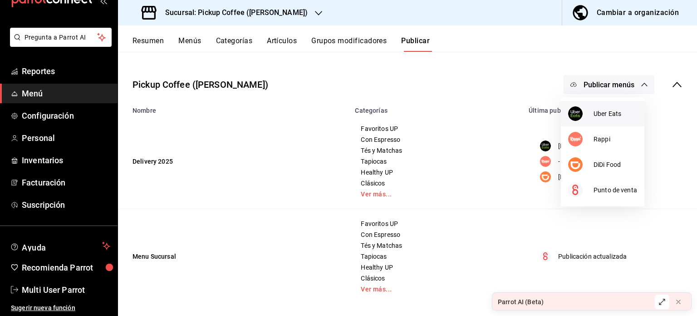
click at [590, 118] on div at bounding box center [580, 113] width 25 height 15
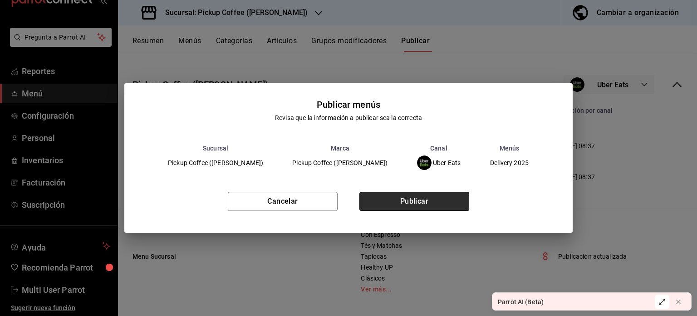
click at [434, 203] on button "Publicar" at bounding box center [415, 201] width 110 height 19
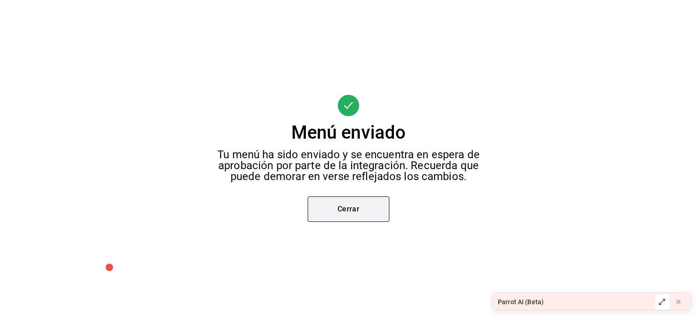
click at [343, 202] on button "Cerrar" at bounding box center [349, 208] width 82 height 25
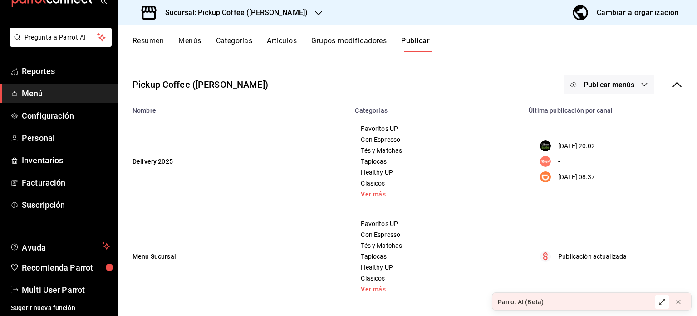
scroll to position [0, 0]
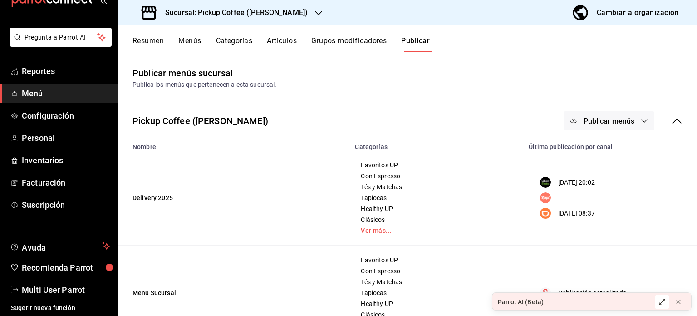
click at [608, 116] on button "Publicar menús" at bounding box center [609, 120] width 91 height 19
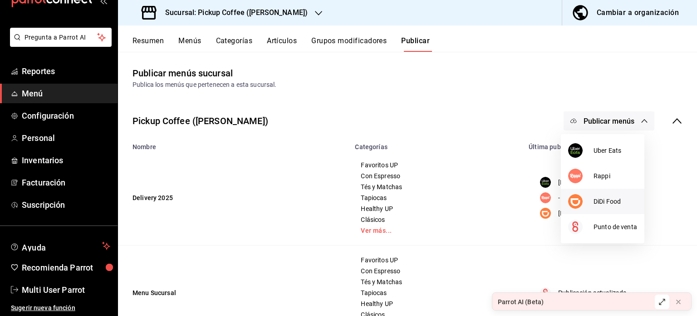
click at [601, 198] on span "DiDi Food" at bounding box center [616, 202] width 44 height 10
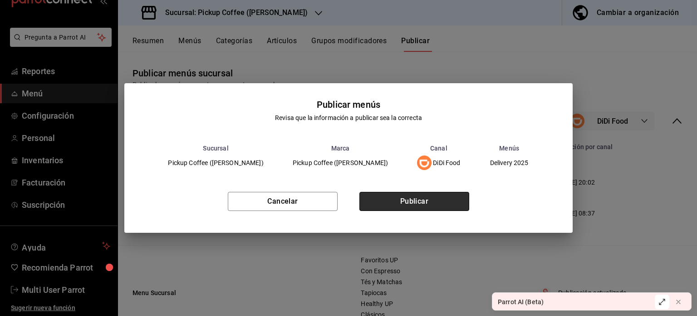
click at [410, 205] on button "Publicar" at bounding box center [415, 201] width 110 height 19
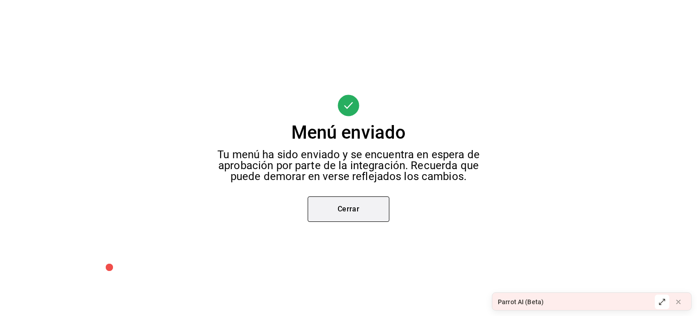
click at [350, 214] on button "Cerrar" at bounding box center [349, 208] width 82 height 25
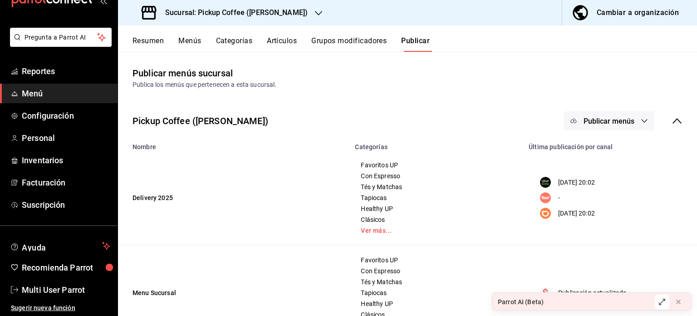
click at [602, 110] on div "Pickup Coffee ([PERSON_NAME]) Publicar menús" at bounding box center [407, 121] width 579 height 34
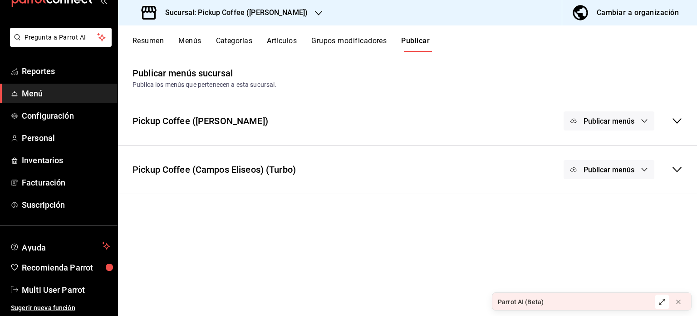
click at [415, 132] on div "Pickup Coffee ([PERSON_NAME]) Publicar menús" at bounding box center [407, 121] width 579 height 34
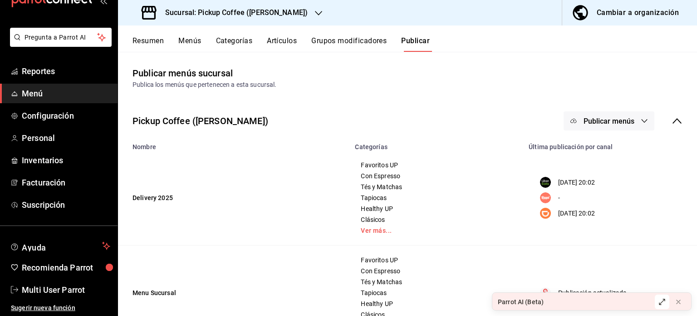
click at [608, 118] on span "Publicar menús" at bounding box center [609, 121] width 51 height 9
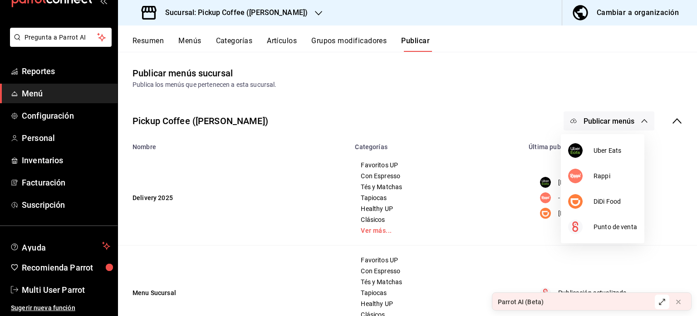
click at [341, 44] on div at bounding box center [348, 158] width 697 height 316
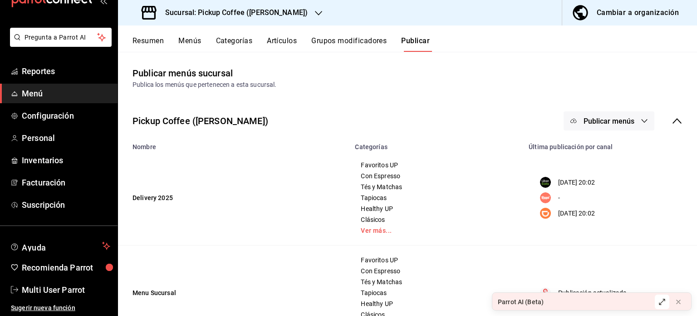
click at [187, 46] on button "Menús" at bounding box center [189, 43] width 23 height 15
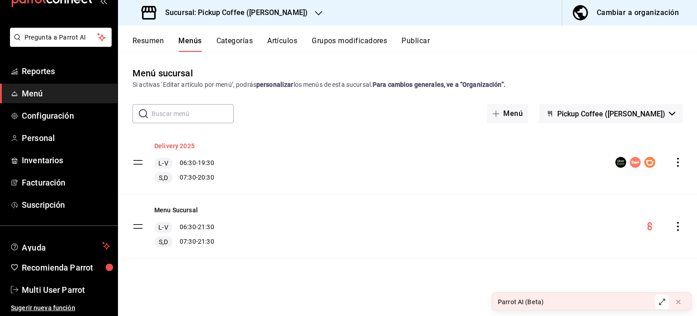
click at [159, 146] on button "Delivery 2025" at bounding box center [174, 145] width 40 height 9
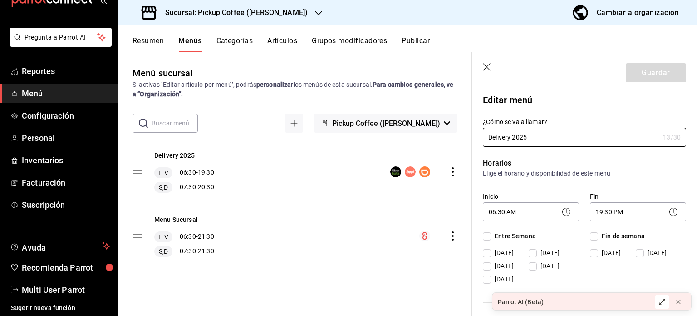
checkbox input "true"
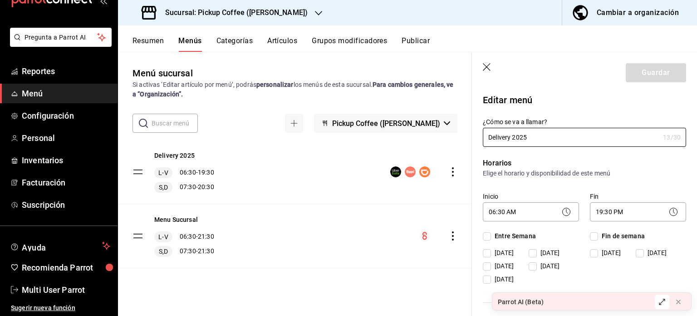
checkbox input "true"
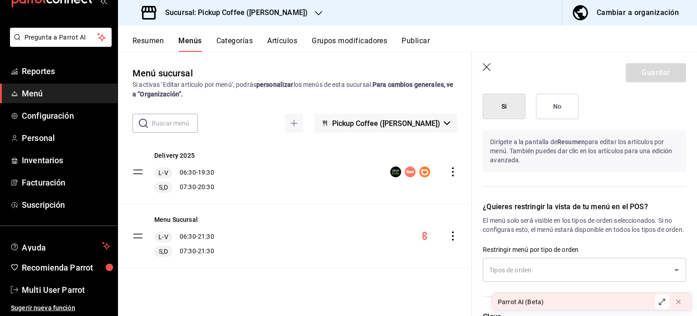
scroll to position [914, 0]
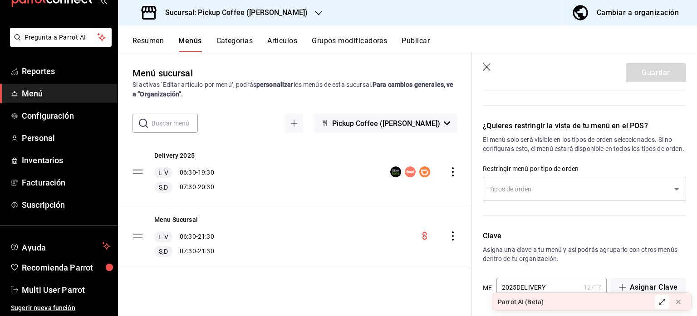
click at [482, 69] on header "Guardar" at bounding box center [584, 70] width 225 height 37
click at [487, 67] on icon "button" at bounding box center [487, 67] width 8 height 8
checkbox input "false"
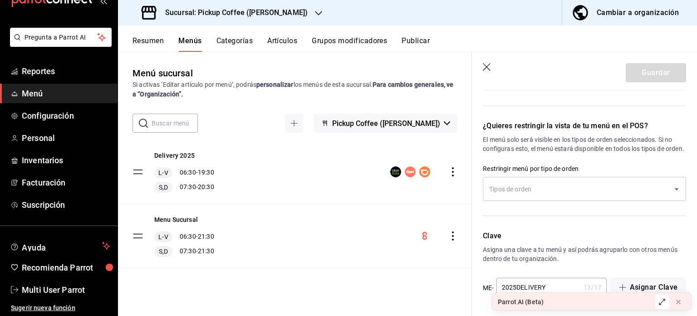
type input "1755482775822"
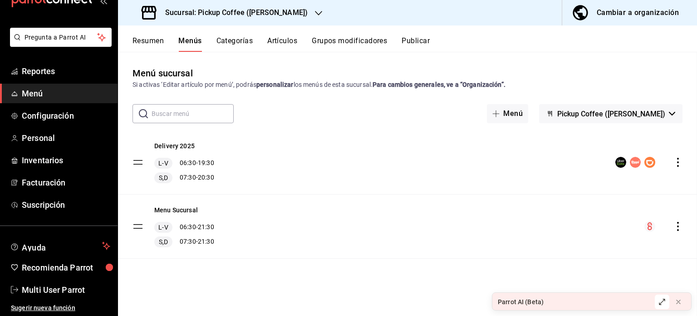
checkbox input "false"
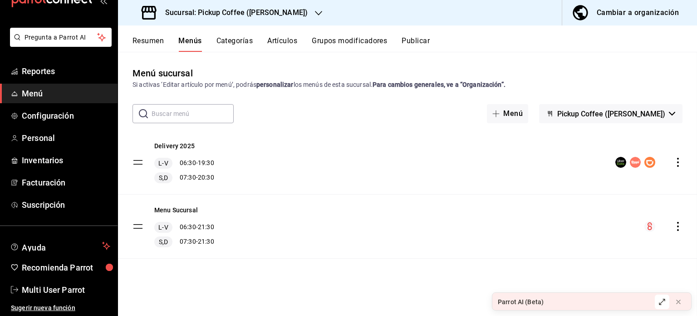
checkbox input "false"
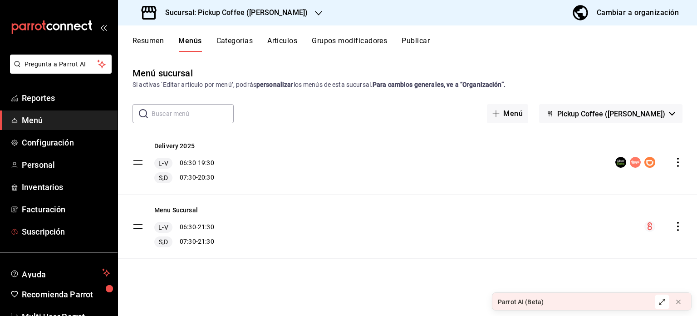
scroll to position [27, 0]
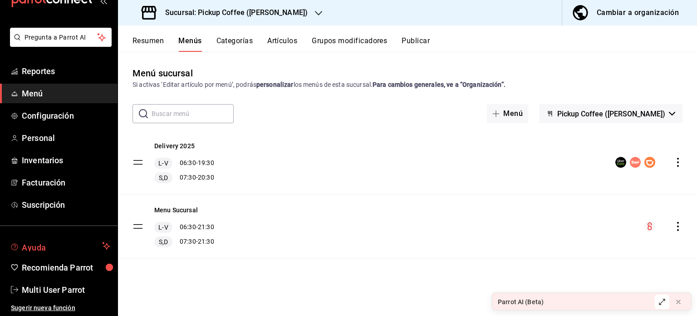
click at [40, 250] on span "Ayuda" at bounding box center [60, 245] width 77 height 11
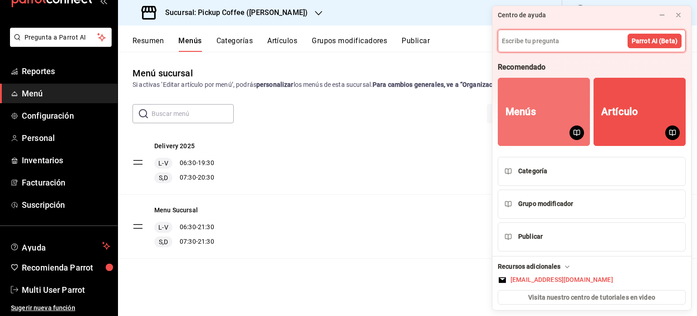
scroll to position [0, 0]
click at [519, 120] on button "Menús" at bounding box center [544, 112] width 92 height 68
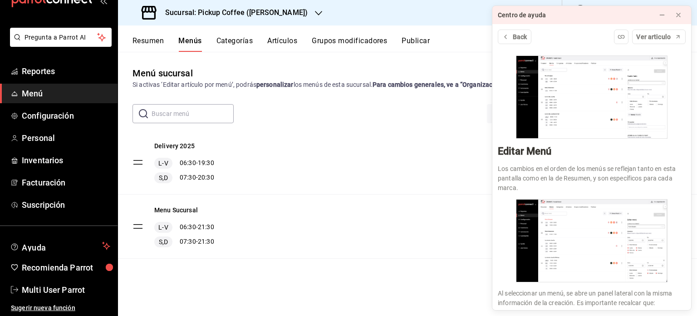
scroll to position [541, 0]
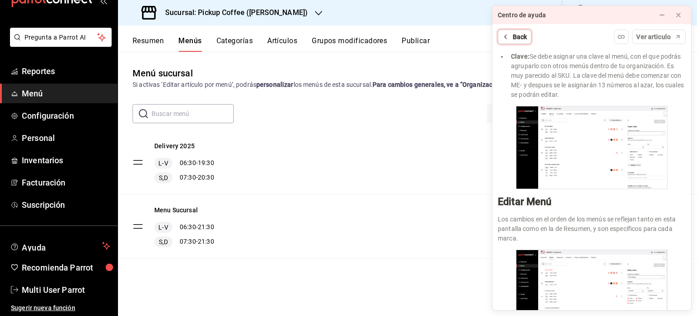
click at [509, 38] on icon at bounding box center [505, 36] width 7 height 7
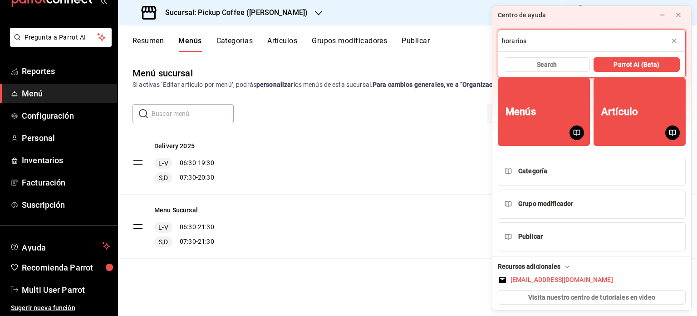
type input "horarios"
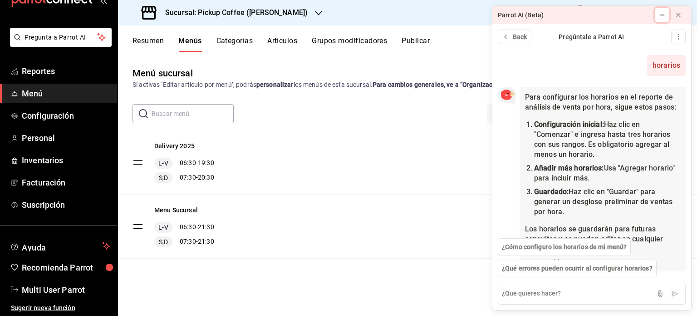
click at [657, 15] on button at bounding box center [662, 15] width 15 height 15
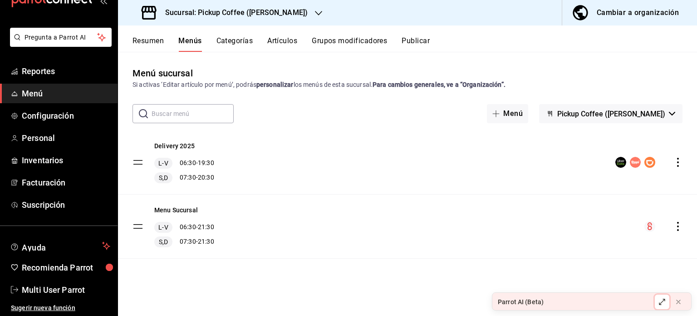
click at [661, 304] on icon at bounding box center [662, 301] width 5 height 5
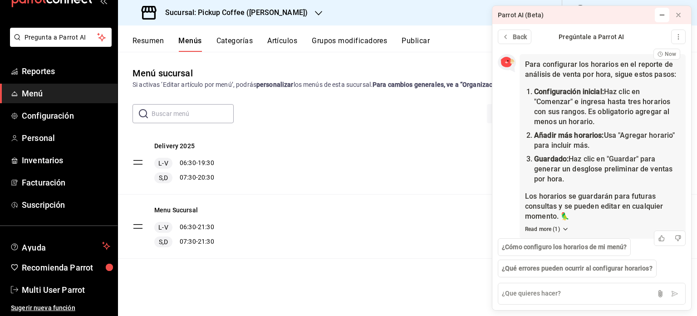
scroll to position [51, 0]
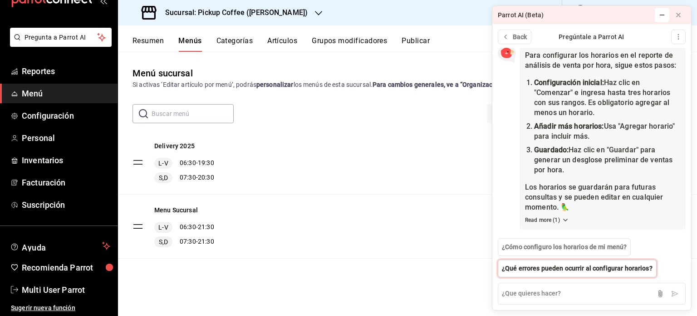
click at [581, 268] on span "¿Qué errores pueden ocurrir al configurar horarios?" at bounding box center [577, 268] width 151 height 10
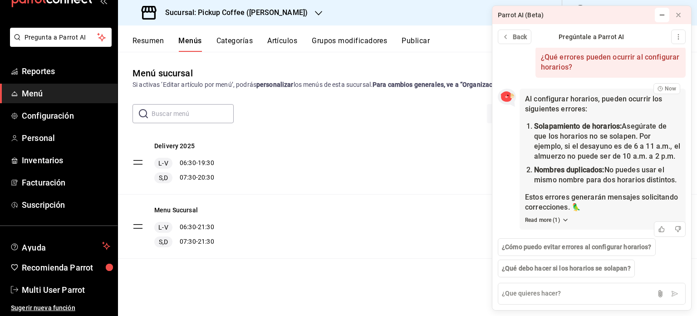
scroll to position [264, 0]
drag, startPoint x: 602, startPoint y: 205, endPoint x: 585, endPoint y: 247, distance: 45.0
click at [585, 247] on div "Back Pregúntale a Parrot AI horarios Now Para configurar los horarios en el rep…" at bounding box center [592, 167] width 199 height 286
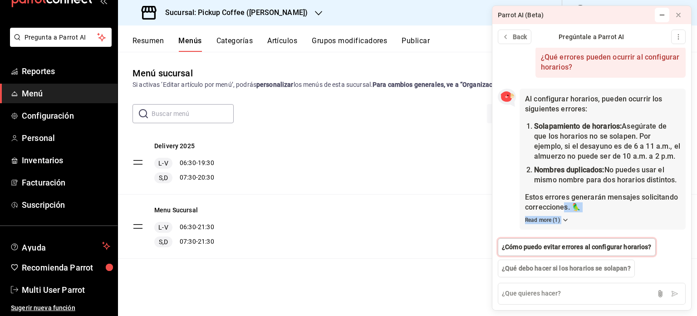
click at [585, 247] on span "¿Cómo puedo evitar errores al configurar horarios?" at bounding box center [577, 247] width 150 height 10
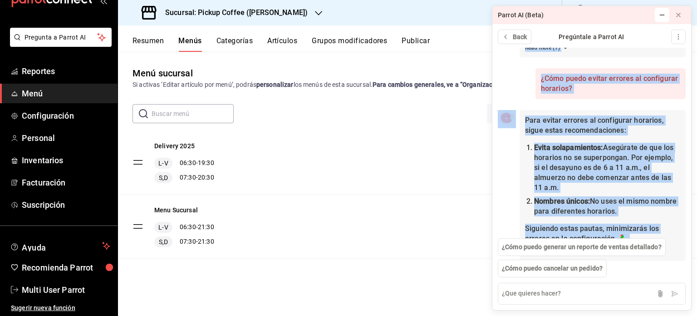
scroll to position [468, 0]
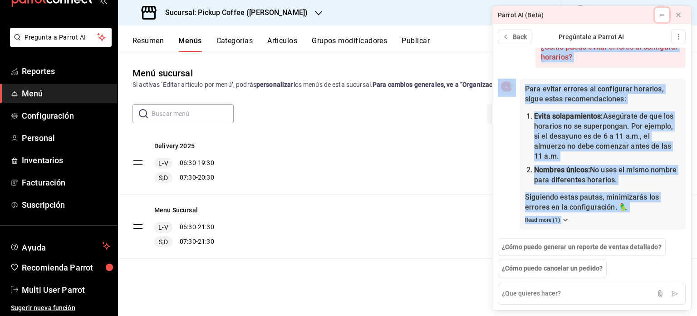
click at [659, 9] on button at bounding box center [662, 15] width 15 height 15
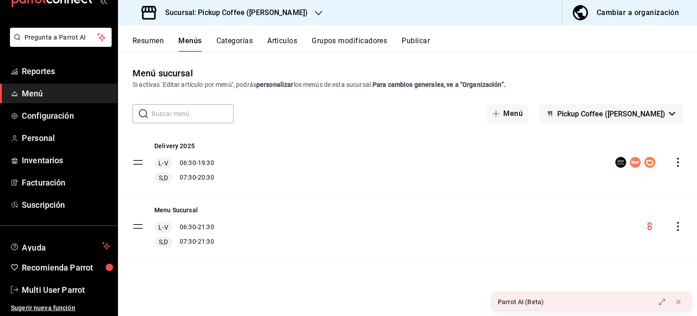
click at [678, 160] on icon "actions" at bounding box center [678, 162] width 9 height 9
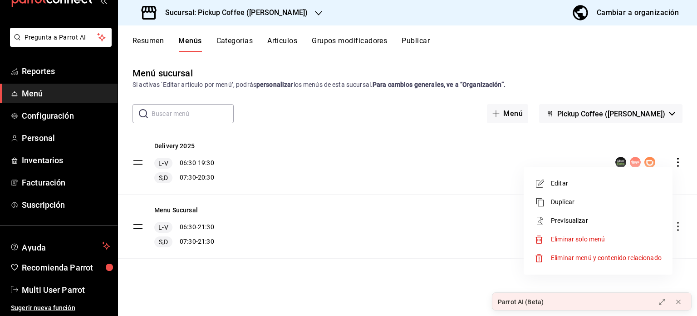
click at [601, 180] on span "Editar" at bounding box center [606, 183] width 111 height 10
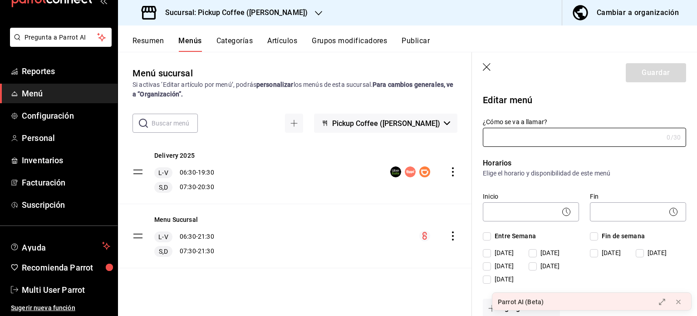
type input "Delivery 2025"
checkbox input "true"
type input "2025DELIVERY"
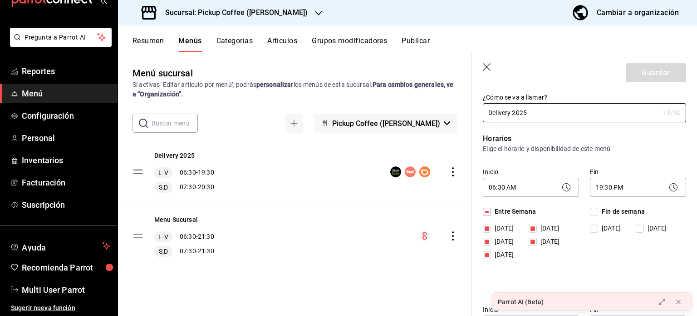
scroll to position [102, 0]
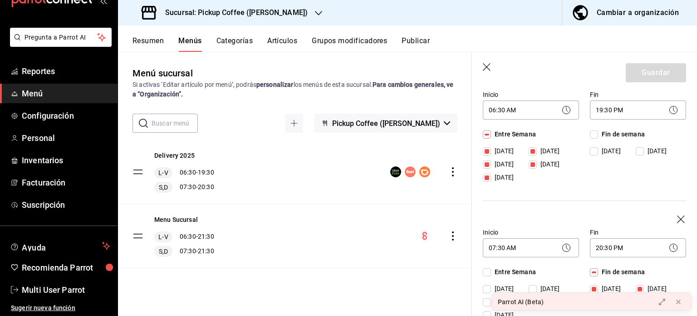
click at [528, 224] on div "Inicio 07:30 AM 07:30" at bounding box center [525, 238] width 107 height 43
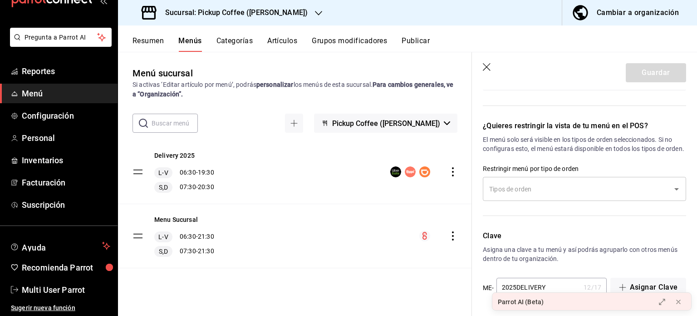
scroll to position [914, 0]
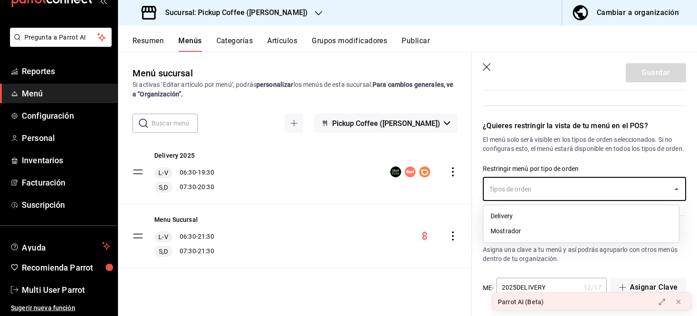
click at [524, 189] on input "text" at bounding box center [578, 189] width 182 height 16
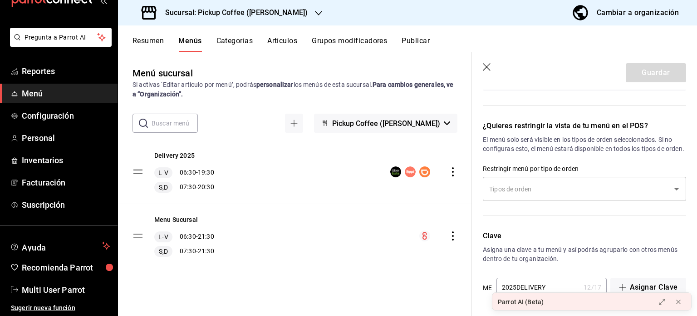
click at [483, 67] on icon "button" at bounding box center [487, 67] width 9 height 9
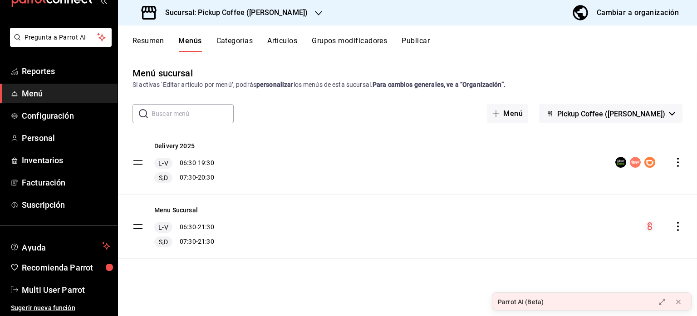
checkbox input "false"
type input "1755482964627"
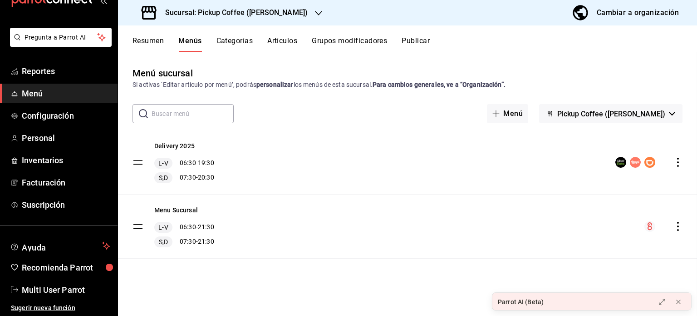
checkbox input "false"
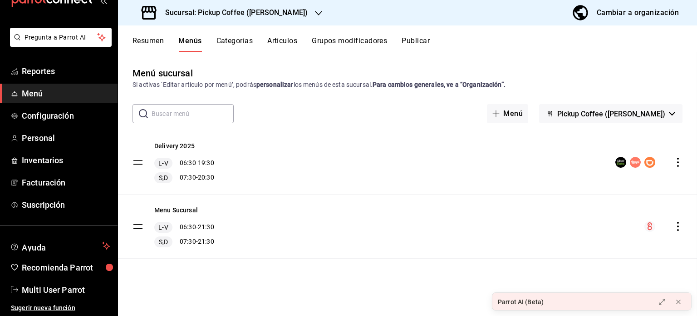
checkbox input "false"
click at [420, 41] on button "Publicar" at bounding box center [416, 43] width 28 height 15
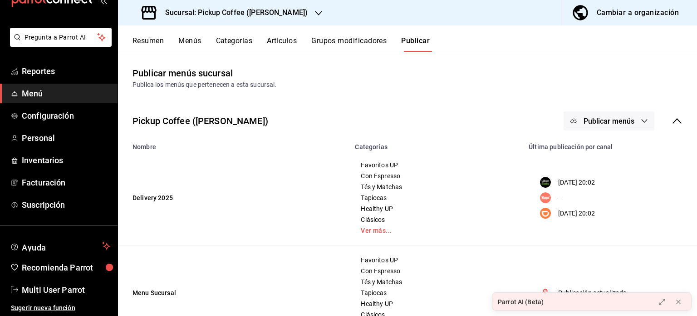
click at [623, 121] on span "Publicar menús" at bounding box center [609, 121] width 51 height 9
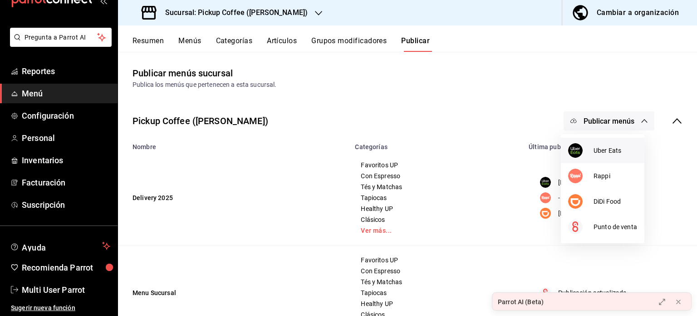
click at [603, 148] on span "Uber Eats" at bounding box center [616, 151] width 44 height 10
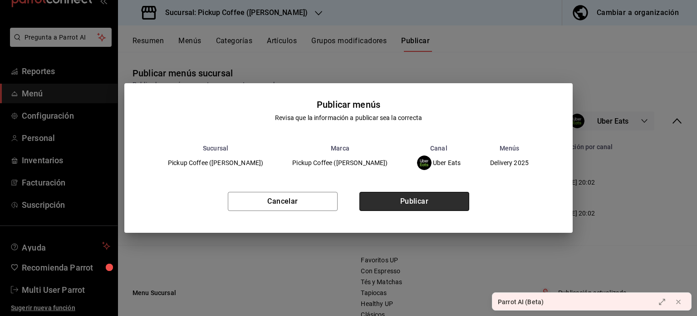
click at [448, 196] on button "Publicar" at bounding box center [415, 201] width 110 height 19
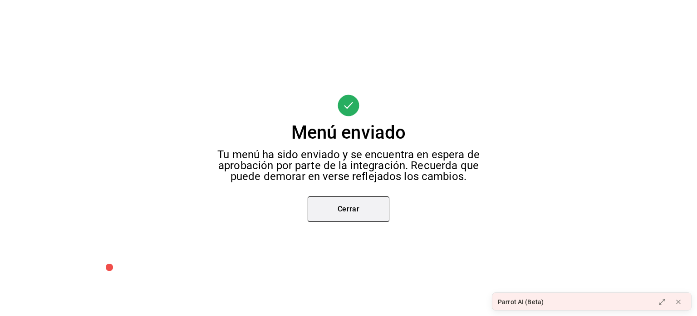
click at [365, 211] on button "Cerrar" at bounding box center [349, 208] width 82 height 25
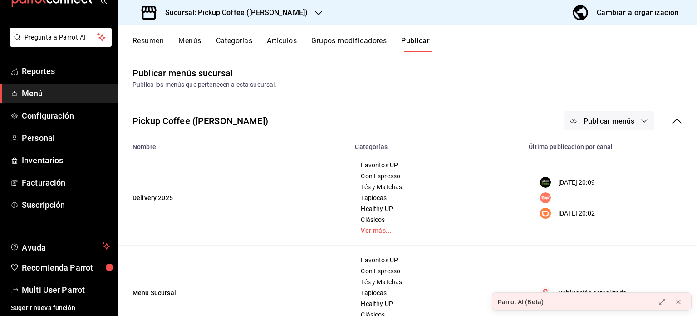
click at [542, 215] on rect "menu maker table for brand" at bounding box center [545, 212] width 11 height 11
click at [592, 114] on button "Publicar menús" at bounding box center [609, 120] width 91 height 19
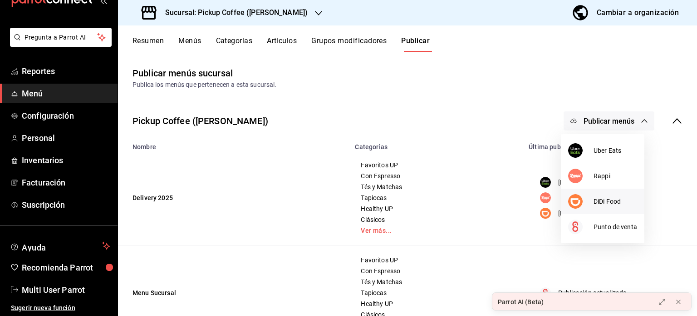
click at [583, 201] on div at bounding box center [580, 201] width 25 height 15
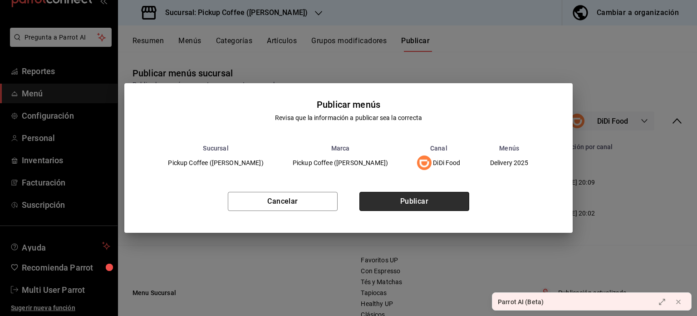
click at [445, 198] on button "Publicar" at bounding box center [415, 201] width 110 height 19
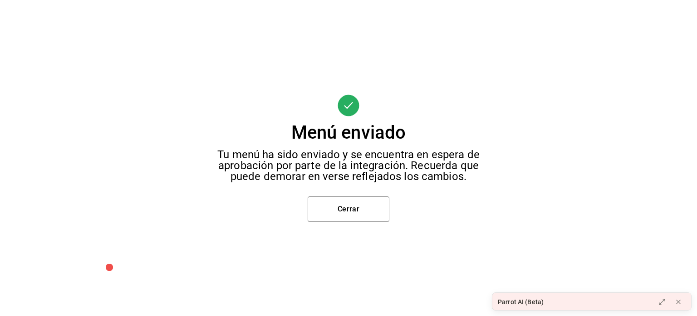
click at [445, 198] on div "Menú enviado Tu menú ha sido enviado y se encuentra en espera de aprobación por…" at bounding box center [348, 158] width 697 height 316
click at [344, 201] on button "Cerrar" at bounding box center [349, 208] width 82 height 25
